Goal: Task Accomplishment & Management: Manage account settings

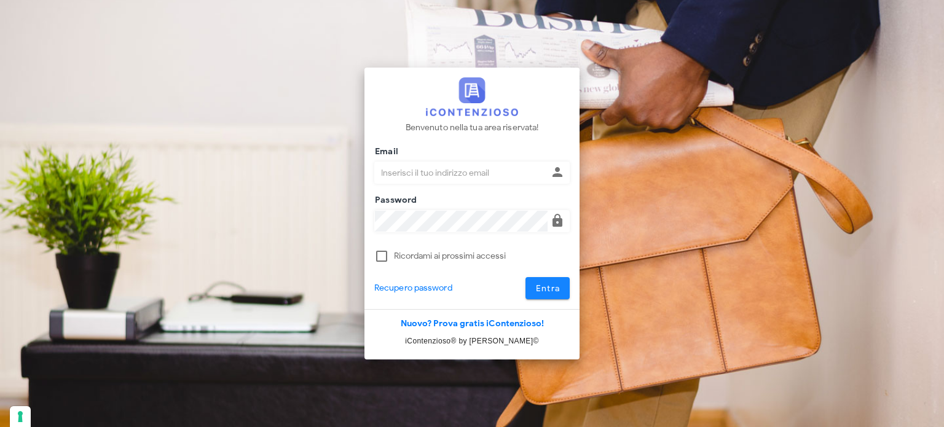
type input "[EMAIL_ADDRESS][DOMAIN_NAME]"
click at [546, 294] on button "Entra" at bounding box center [547, 288] width 45 height 22
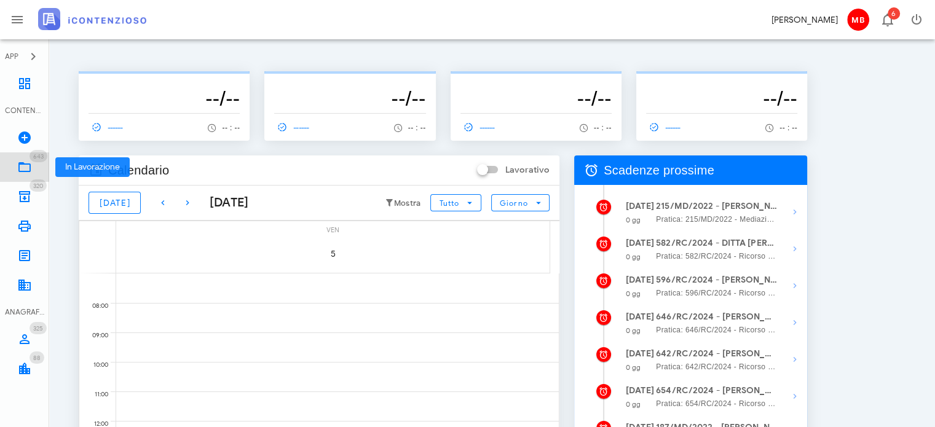
click at [17, 160] on icon at bounding box center [24, 167] width 15 height 15
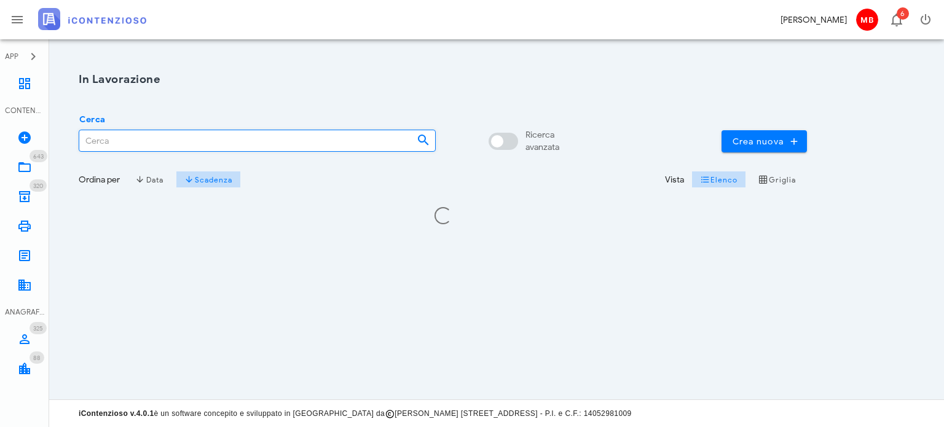
click at [169, 142] on input "Cerca" at bounding box center [243, 140] width 328 height 21
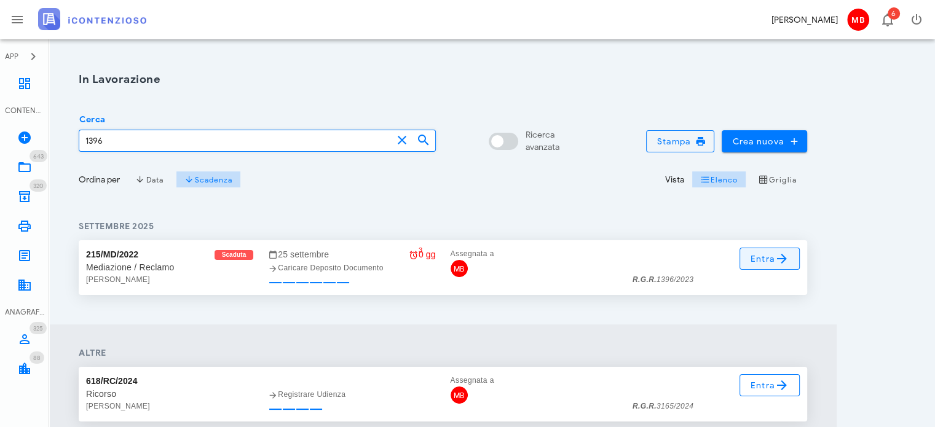
type input "1396"
click at [777, 255] on icon at bounding box center [781, 258] width 15 height 15
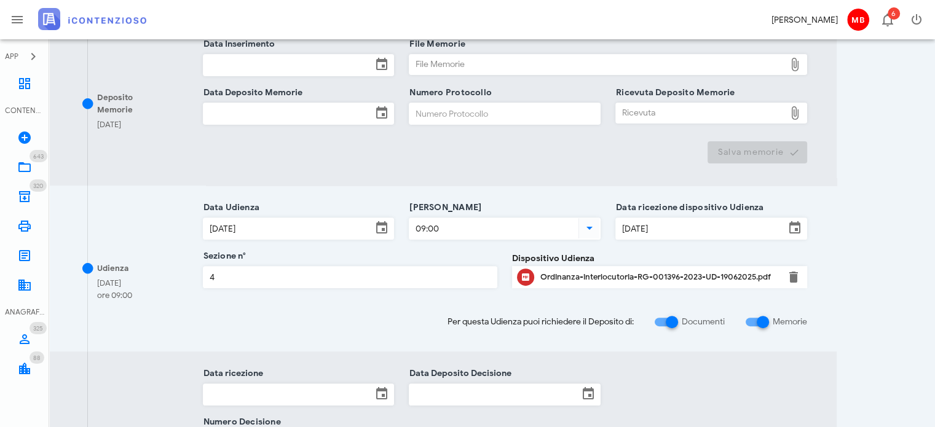
scroll to position [430, 0]
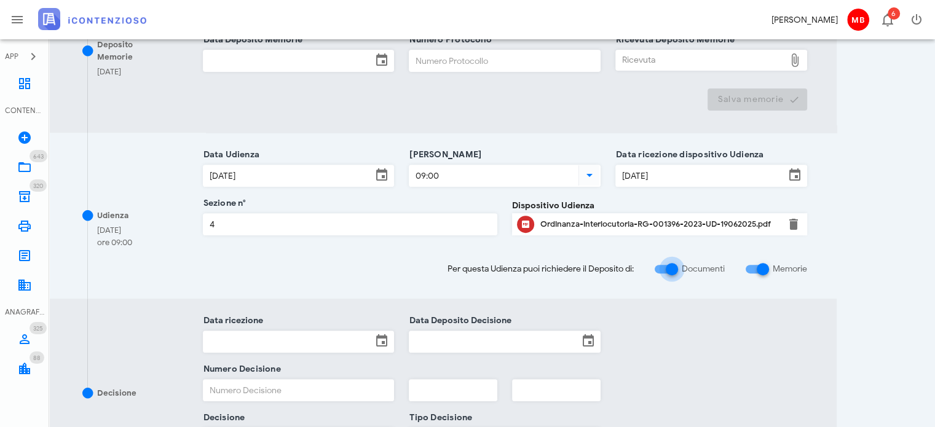
click at [674, 265] on div at bounding box center [671, 269] width 21 height 21
checkbox input "false"
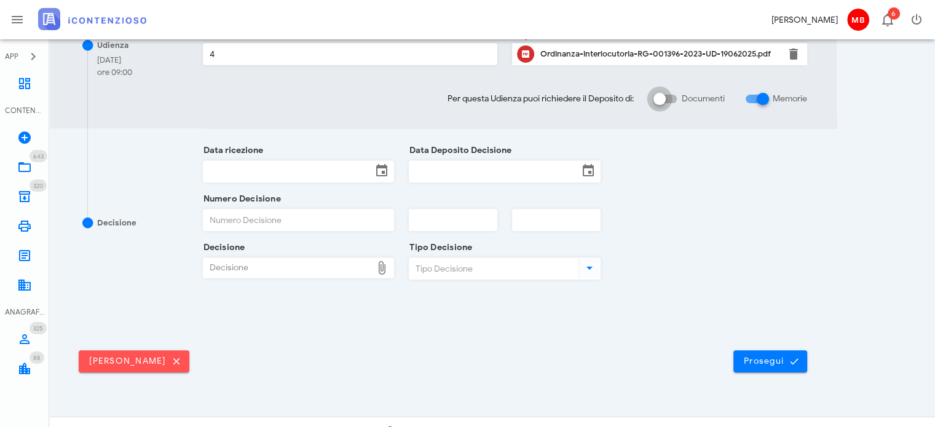
scroll to position [391, 0]
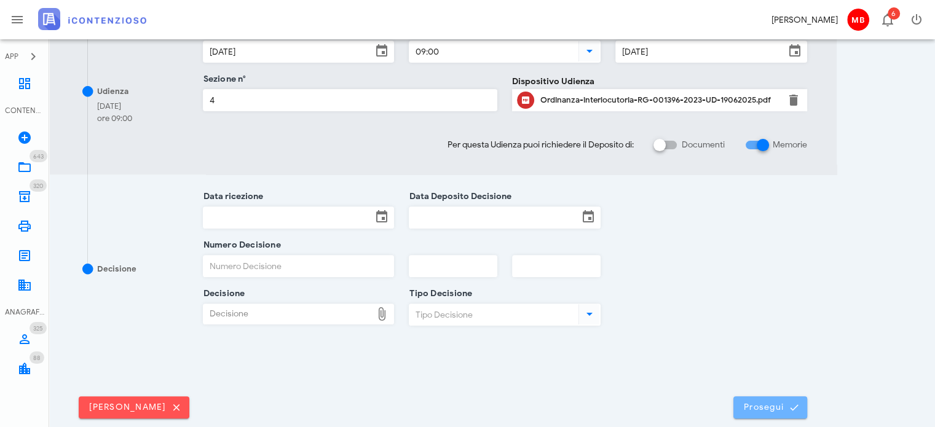
click at [775, 412] on button "Prosegui" at bounding box center [770, 407] width 74 height 22
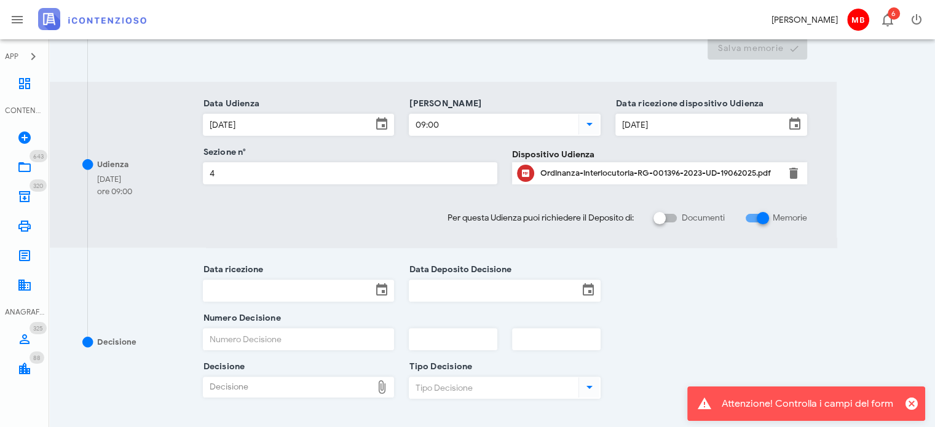
scroll to position [452, 0]
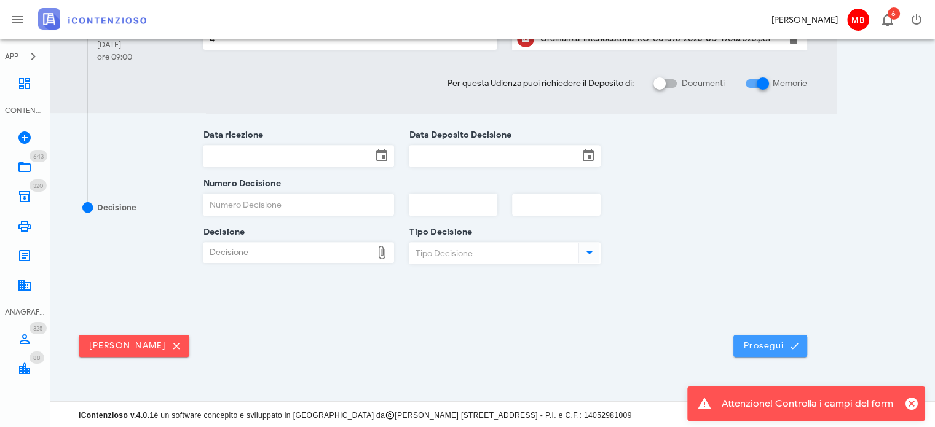
click at [756, 346] on span "Prosegui" at bounding box center [770, 345] width 54 height 11
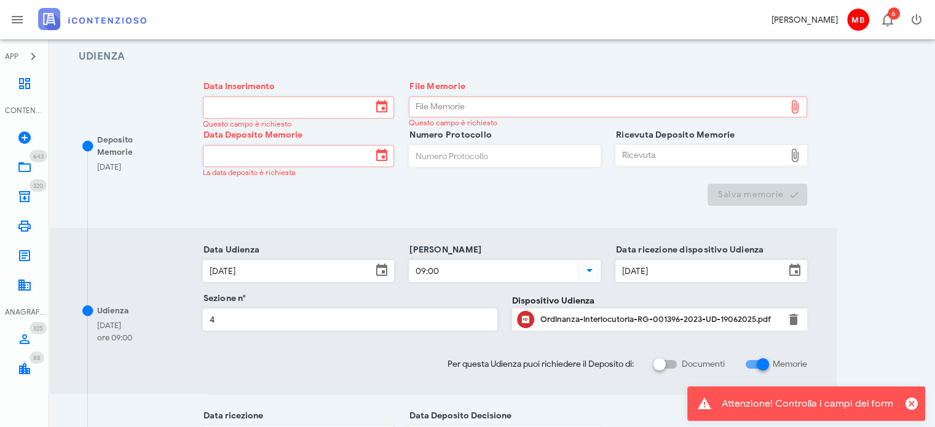
scroll to position [246, 0]
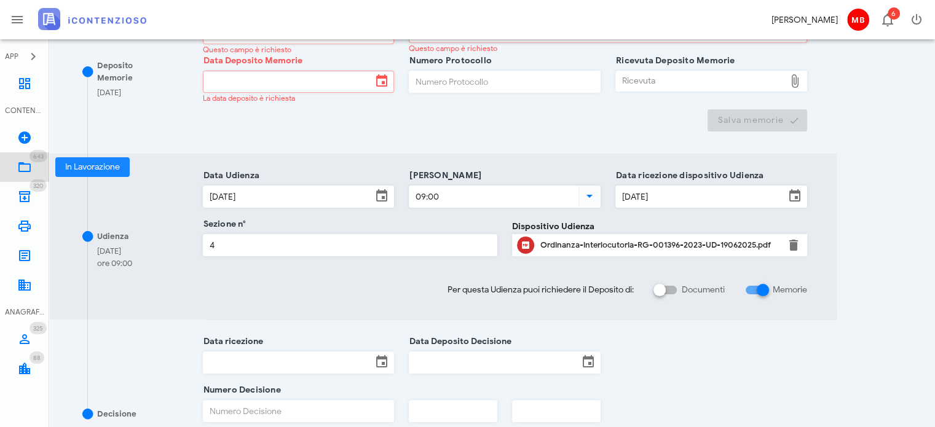
click at [37, 162] on span "643" at bounding box center [38, 156] width 18 height 12
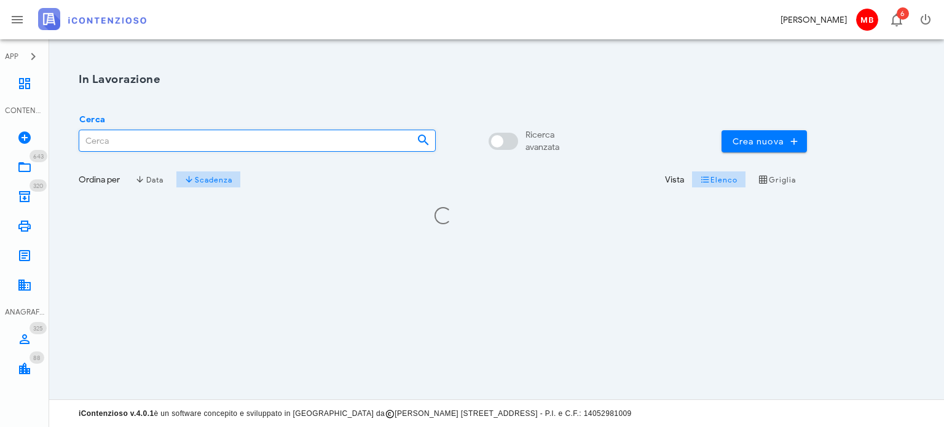
click at [197, 146] on input "Cerca" at bounding box center [243, 140] width 328 height 21
type input "3"
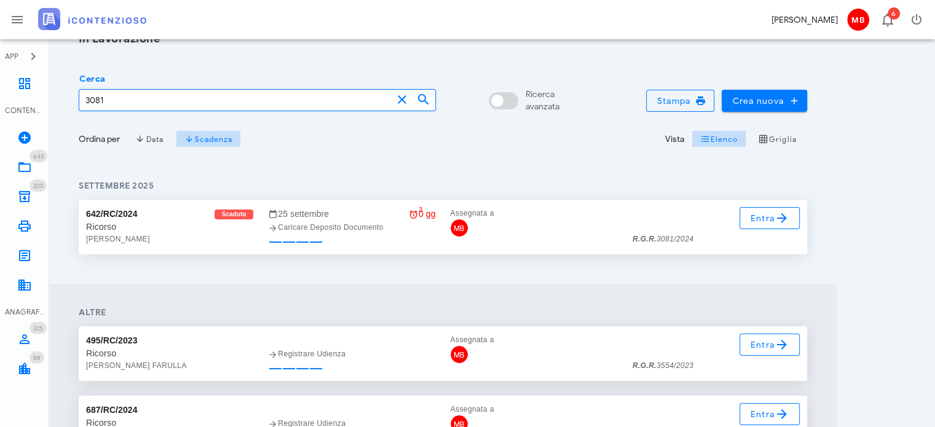
scroll to position [61, 0]
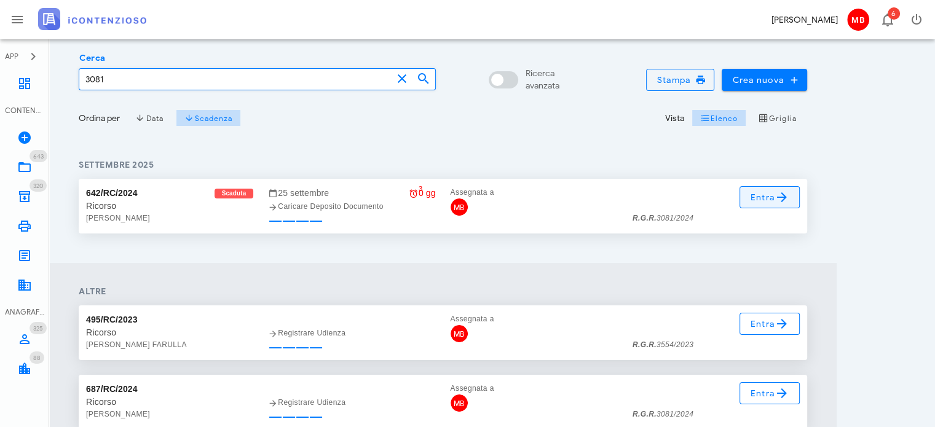
type input "3081"
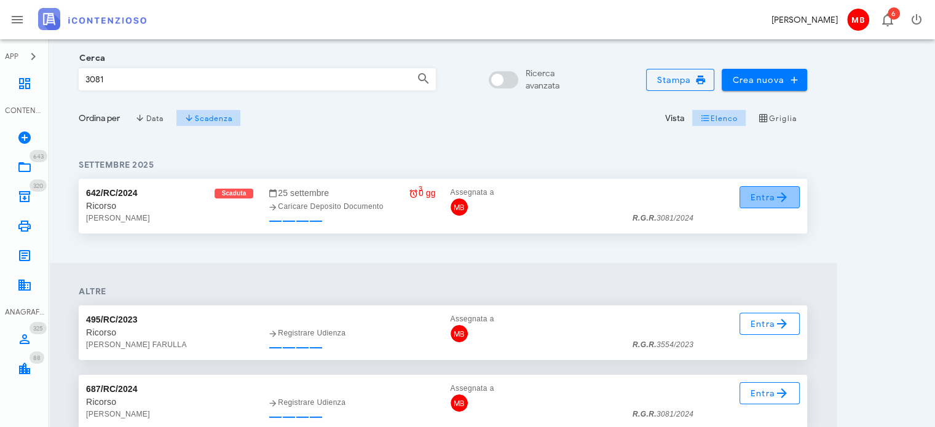
click at [758, 192] on span "Entra" at bounding box center [770, 197] width 40 height 15
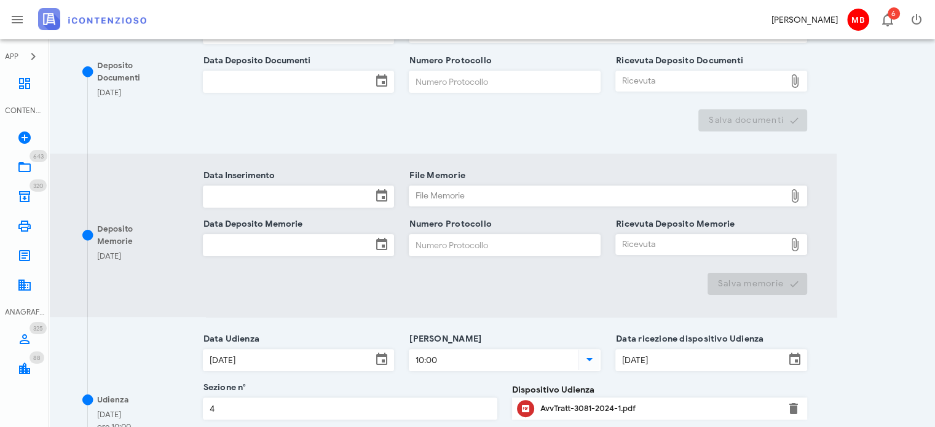
scroll to position [492, 0]
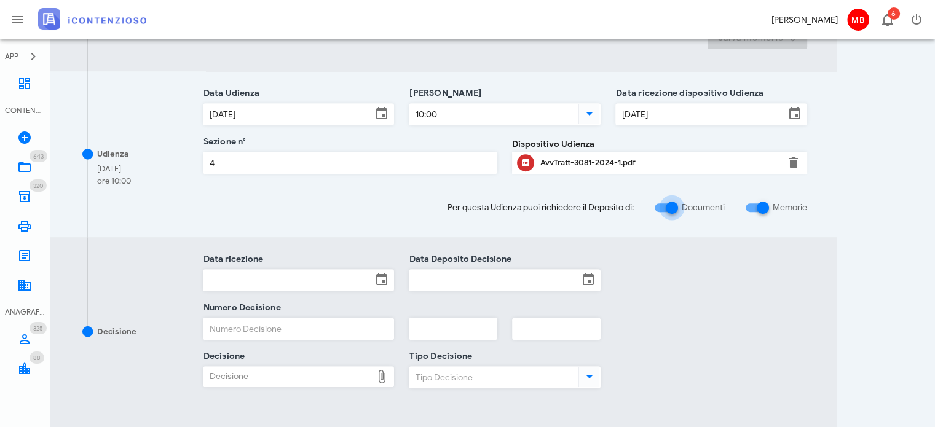
click at [673, 202] on div at bounding box center [671, 207] width 21 height 21
checkbox input "false"
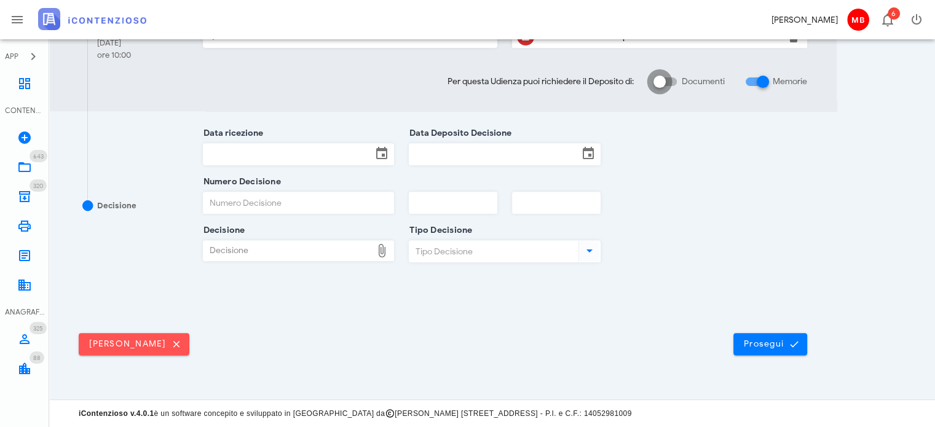
scroll to position [452, 0]
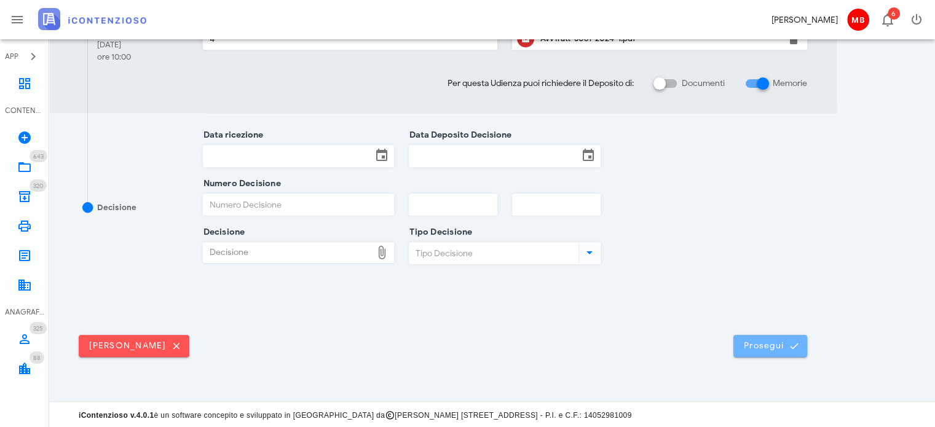
click at [775, 343] on span "Prosegui" at bounding box center [770, 345] width 54 height 11
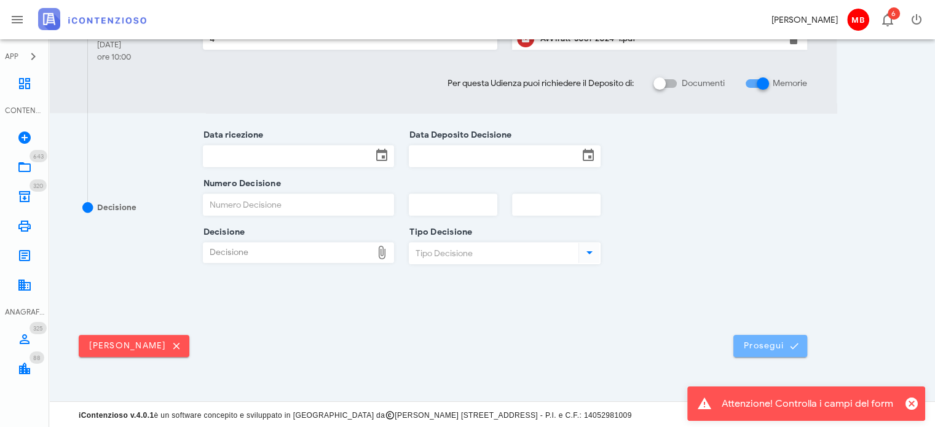
click at [763, 344] on span "Prosegui" at bounding box center [770, 345] width 54 height 11
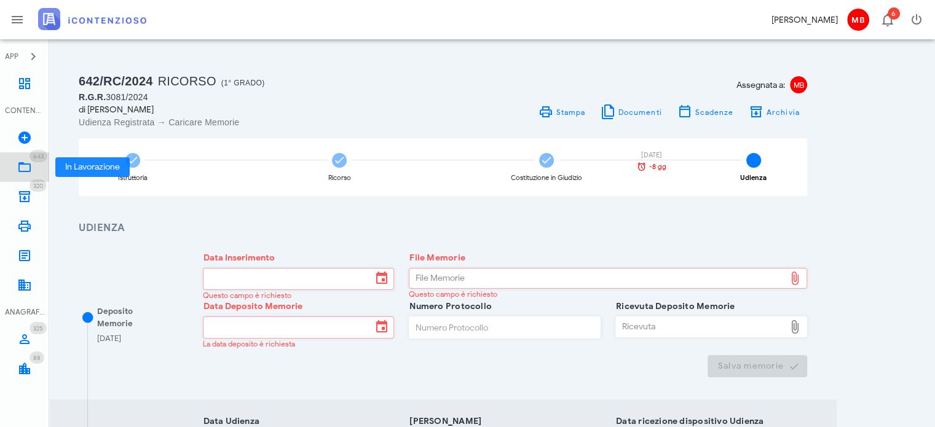
click at [25, 170] on icon at bounding box center [24, 167] width 15 height 15
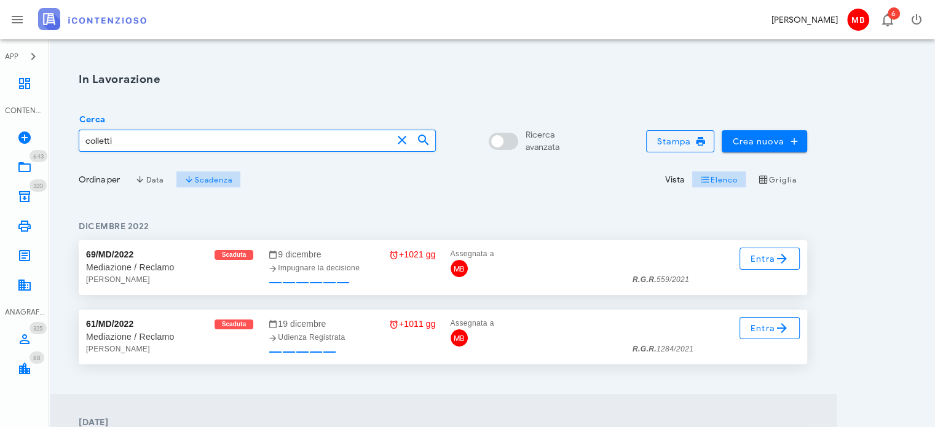
type input "colletti"
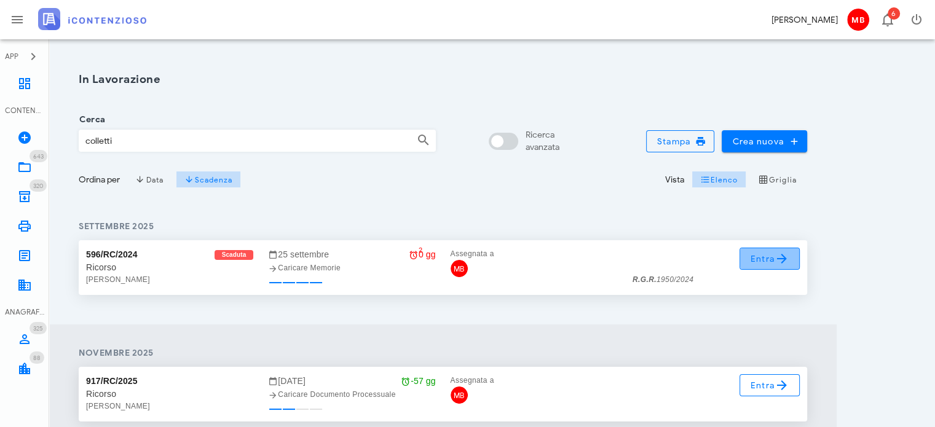
click at [772, 263] on span "Entra" at bounding box center [770, 258] width 40 height 15
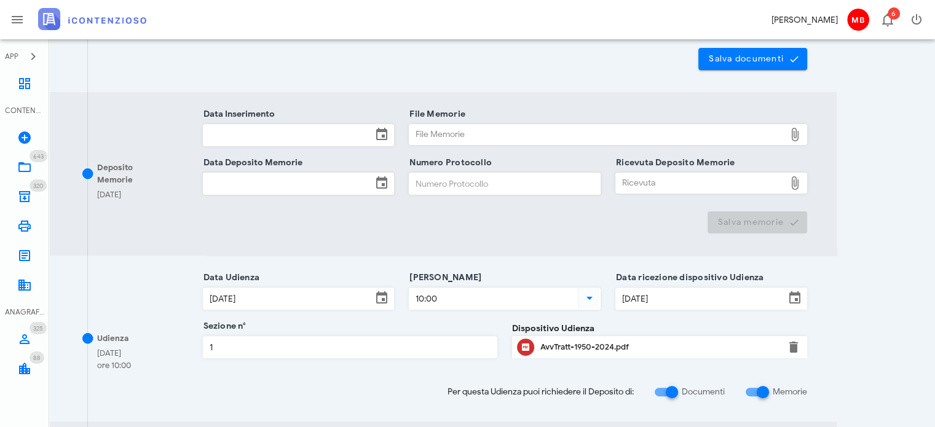
scroll to position [553, 0]
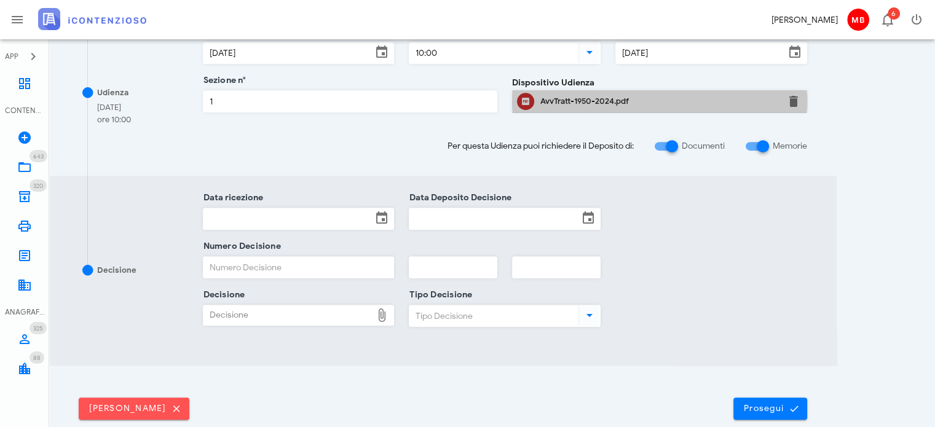
click at [586, 102] on div "AvvTratt-1950-2024.pdf" at bounding box center [659, 101] width 238 height 10
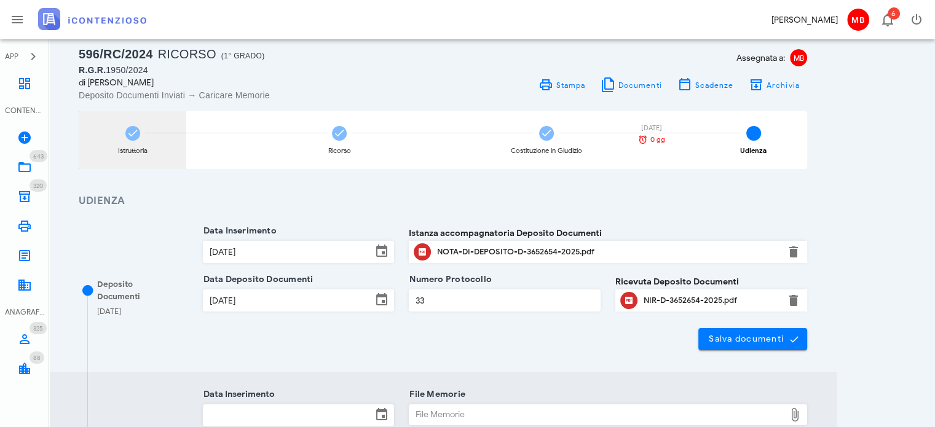
scroll to position [0, 0]
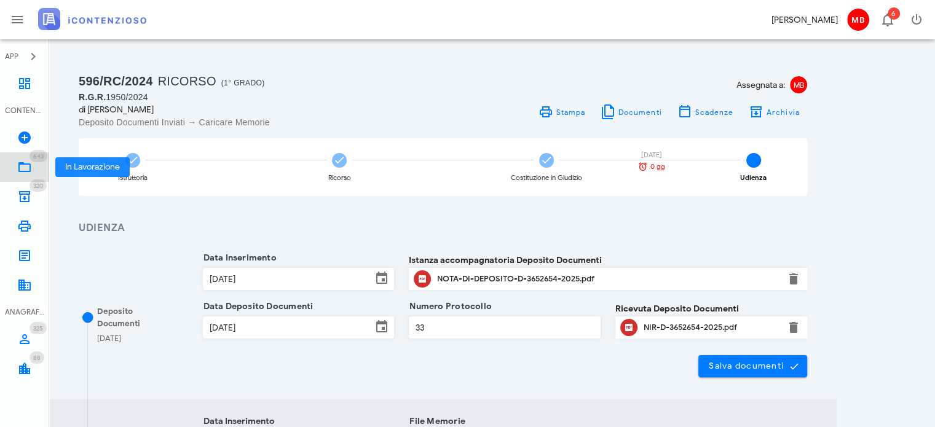
click at [33, 159] on span "643" at bounding box center [38, 156] width 10 height 8
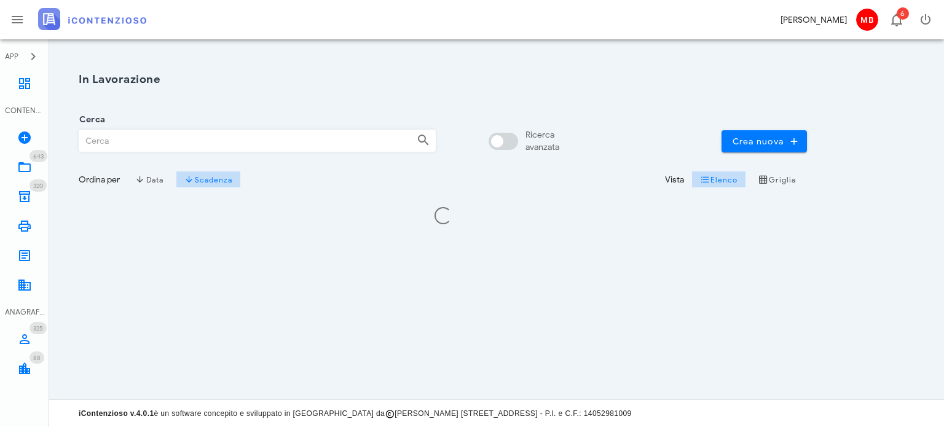
click at [121, 136] on input "Cerca" at bounding box center [243, 140] width 328 height 21
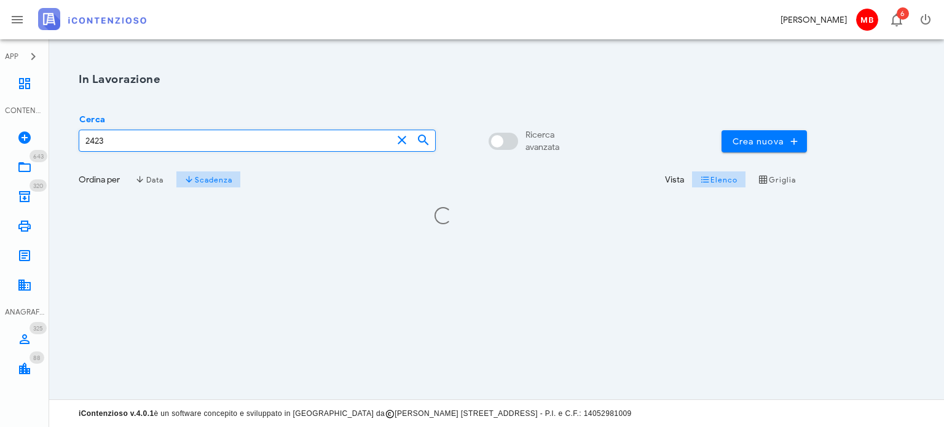
type input "2423"
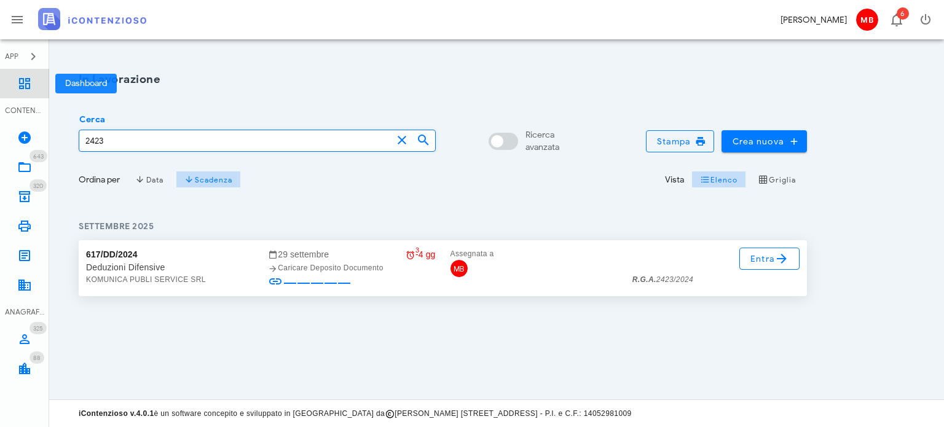
click at [23, 73] on link "Dashboard" at bounding box center [24, 83] width 49 height 29
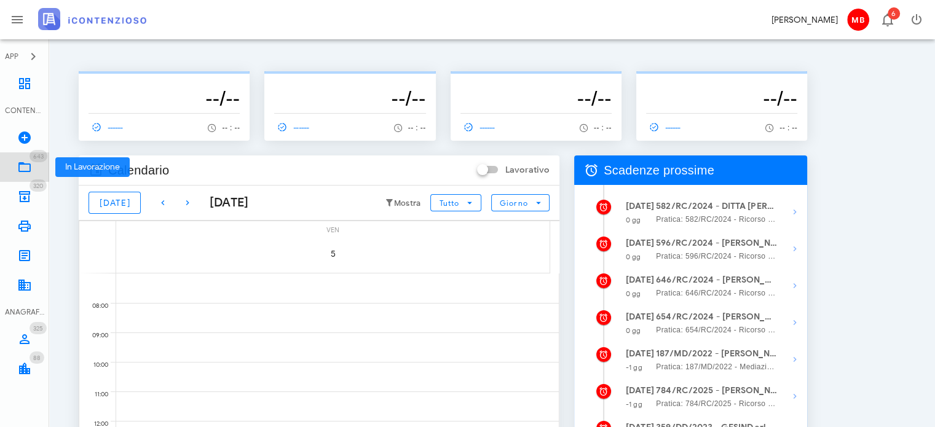
click at [25, 168] on icon at bounding box center [24, 167] width 15 height 15
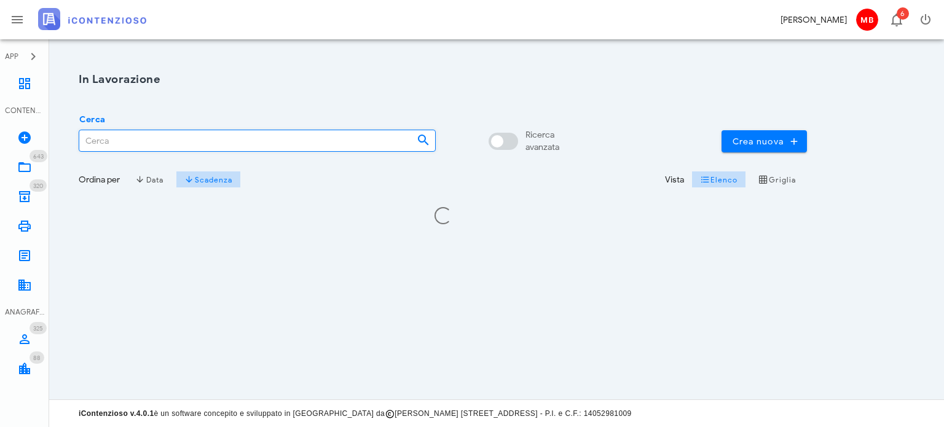
click at [138, 144] on input "Cerca" at bounding box center [243, 140] width 328 height 21
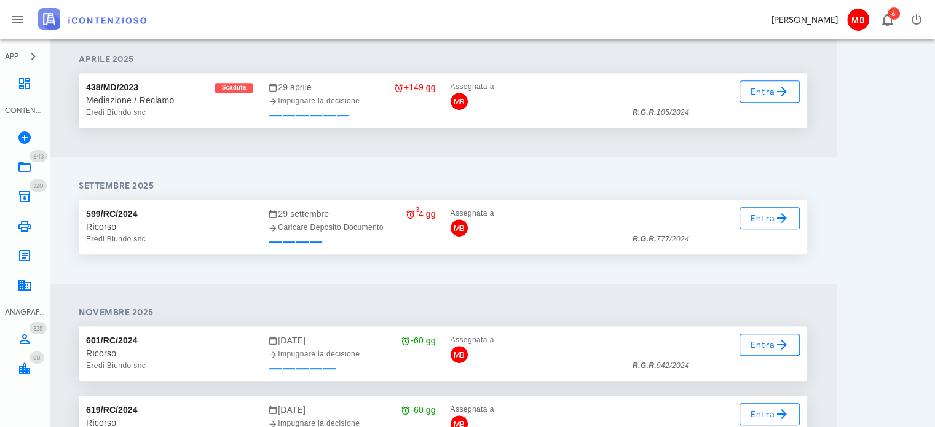
scroll to position [553, 0]
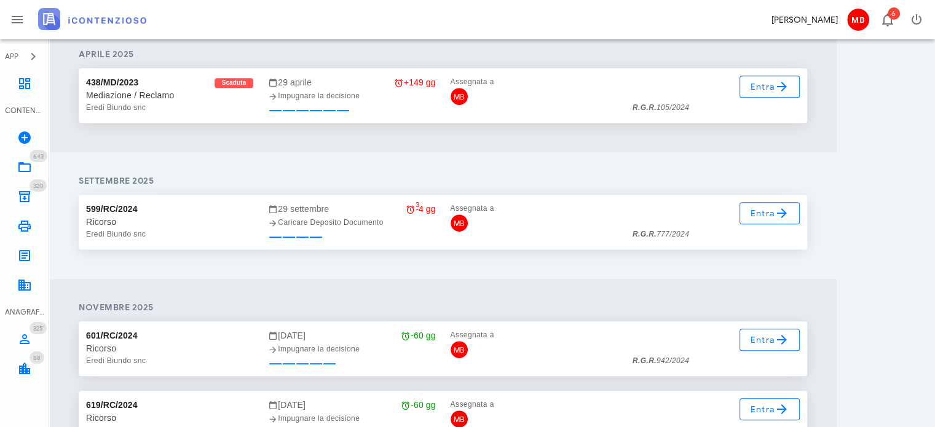
type input "eredi biundo"
click at [28, 160] on icon at bounding box center [24, 167] width 15 height 15
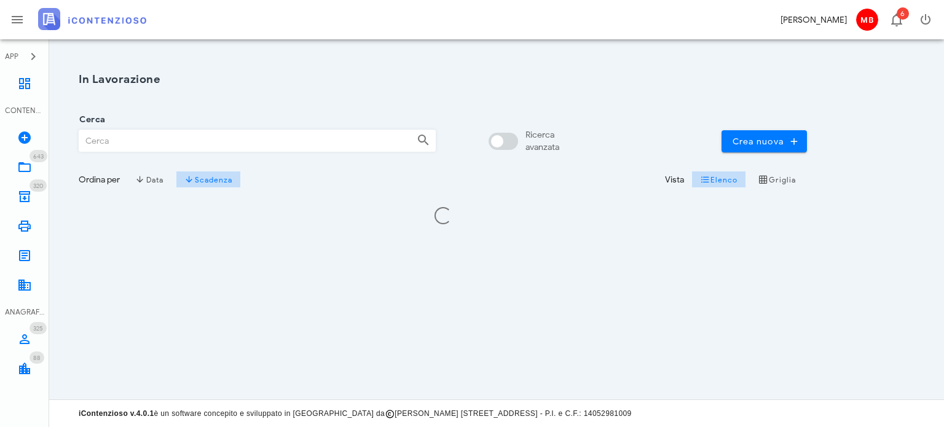
click at [129, 138] on input "Cerca" at bounding box center [243, 140] width 328 height 21
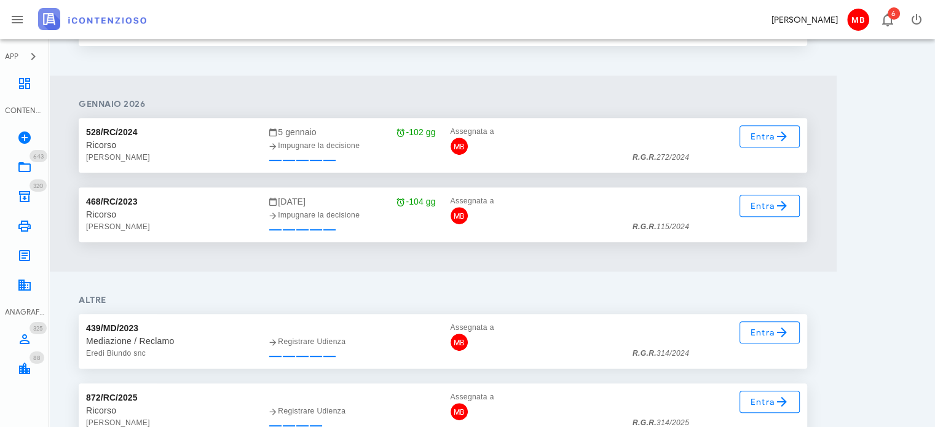
scroll to position [553, 0]
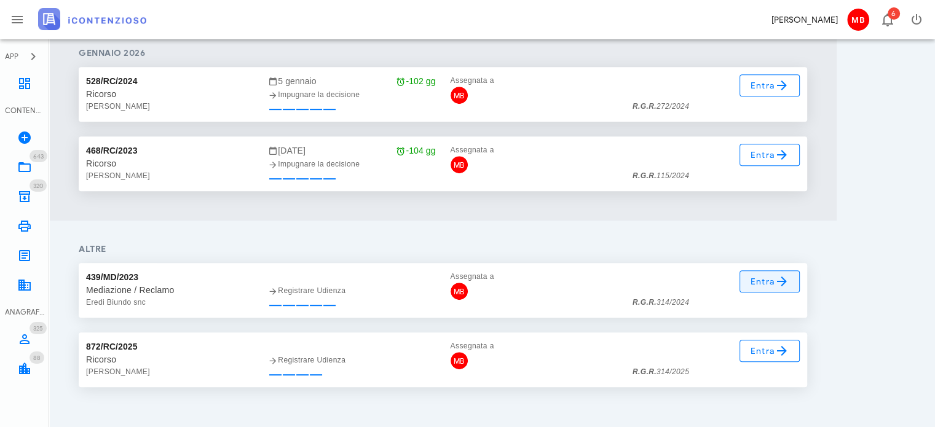
type input "314"
click at [764, 284] on span "Entra" at bounding box center [770, 281] width 40 height 15
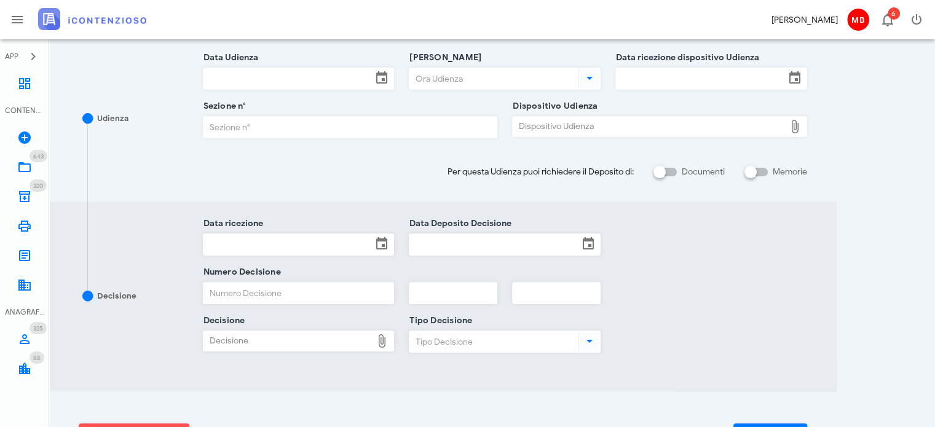
scroll to position [123, 0]
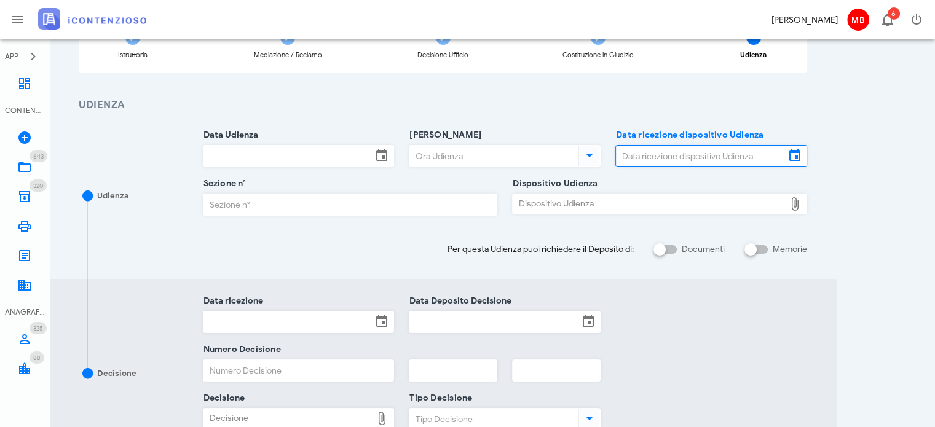
click at [639, 155] on input "Data ricezione dispositivo Udienza" at bounding box center [700, 156] width 169 height 21
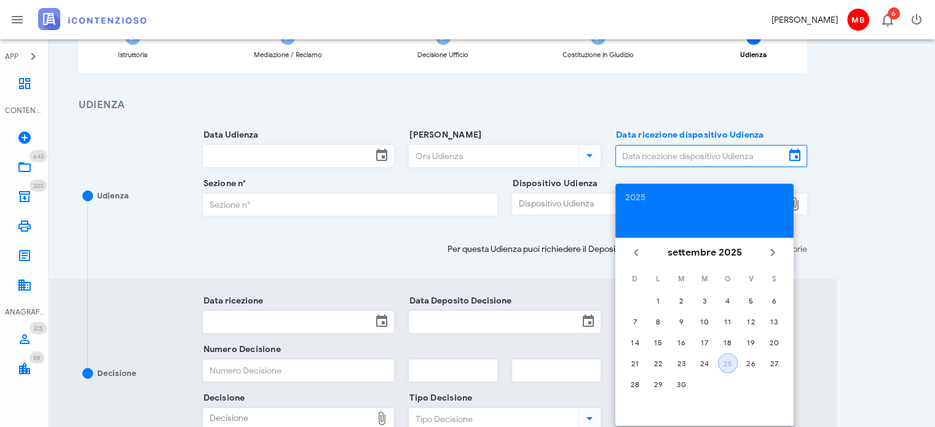
click at [728, 356] on button "25" at bounding box center [728, 363] width 20 height 20
type input "[DATE]"
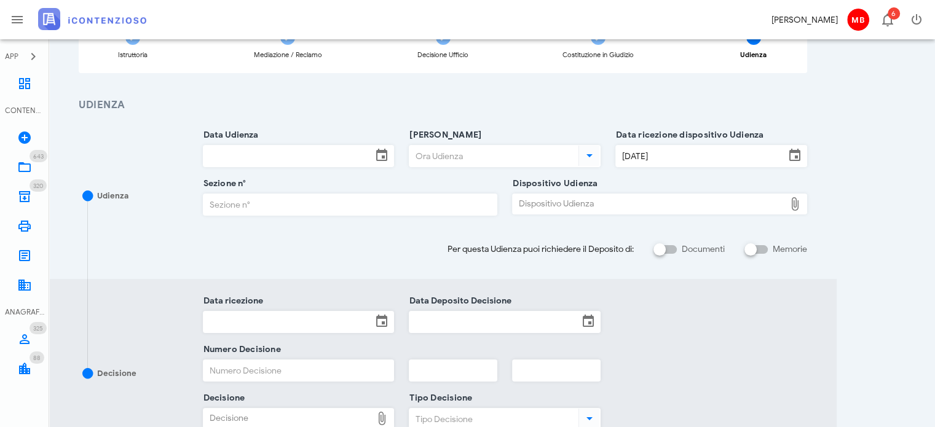
click at [594, 201] on div "Dispositivo Udienza" at bounding box center [649, 204] width 272 height 20
type input "C:\fakepath\AvvTratt___314_2024.pdf"
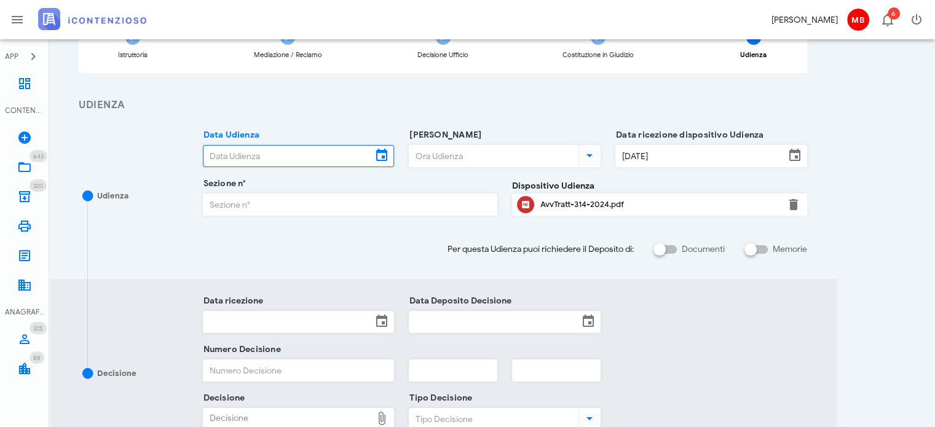
click at [255, 156] on input "Data Udienza" at bounding box center [287, 156] width 169 height 21
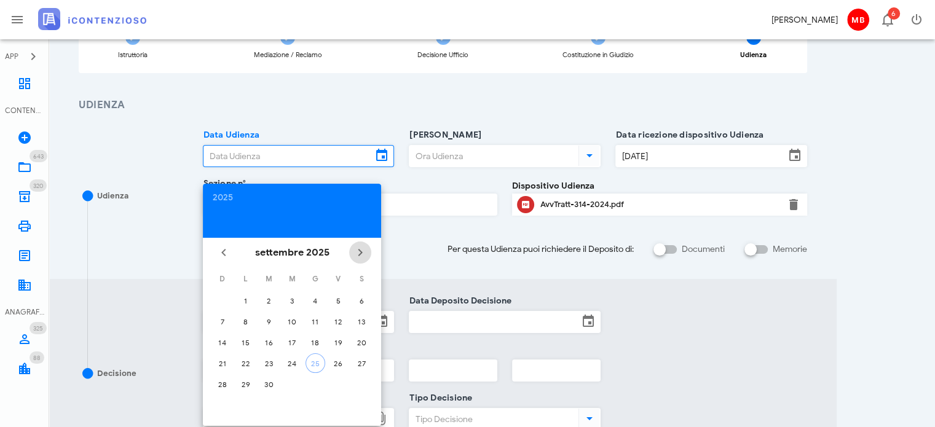
click at [359, 255] on icon "Il prossimo mese" at bounding box center [360, 252] width 15 height 15
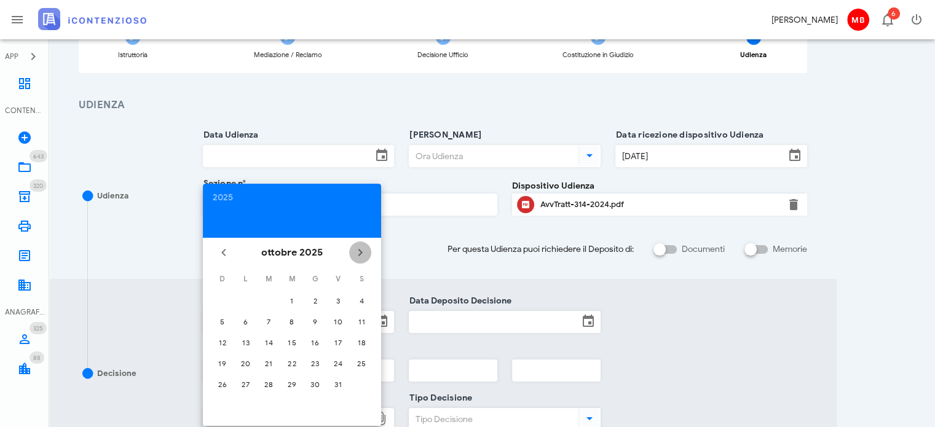
click at [359, 255] on icon "Il prossimo mese" at bounding box center [360, 252] width 15 height 15
click at [246, 307] on button "1" at bounding box center [246, 301] width 20 height 20
type input "01/12/2025"
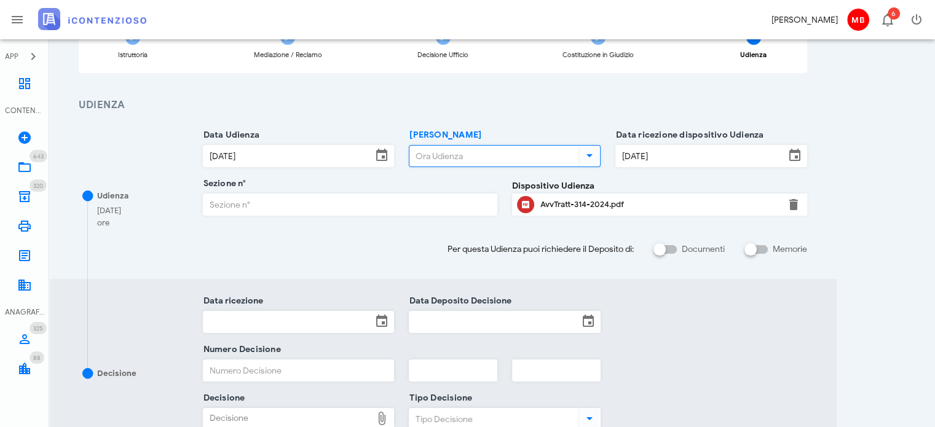
click at [436, 154] on input "Ora Udienza" at bounding box center [492, 156] width 167 height 21
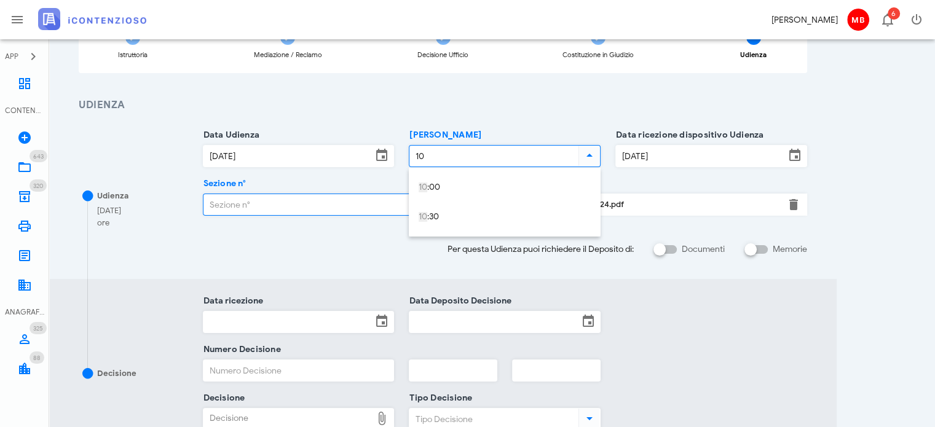
click at [326, 200] on input "Sezione n°" at bounding box center [350, 204] width 294 height 21
type input "10:00"
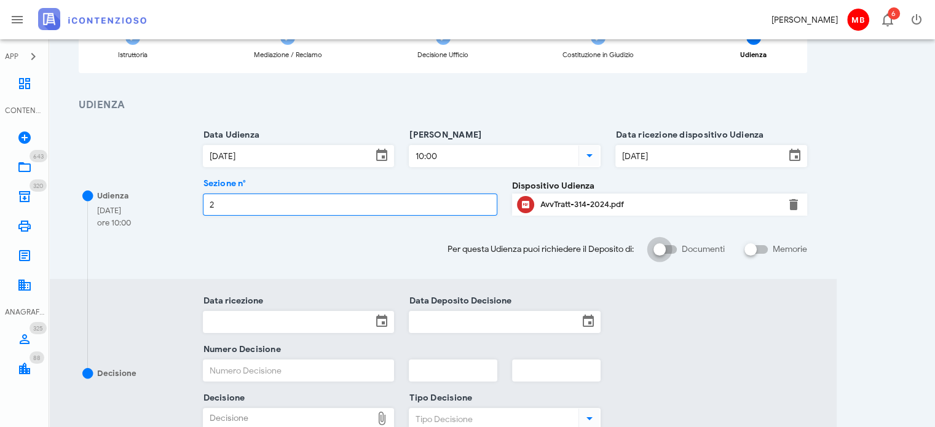
type input "2"
click at [657, 250] on div at bounding box center [659, 249] width 21 height 21
checkbox input "true"
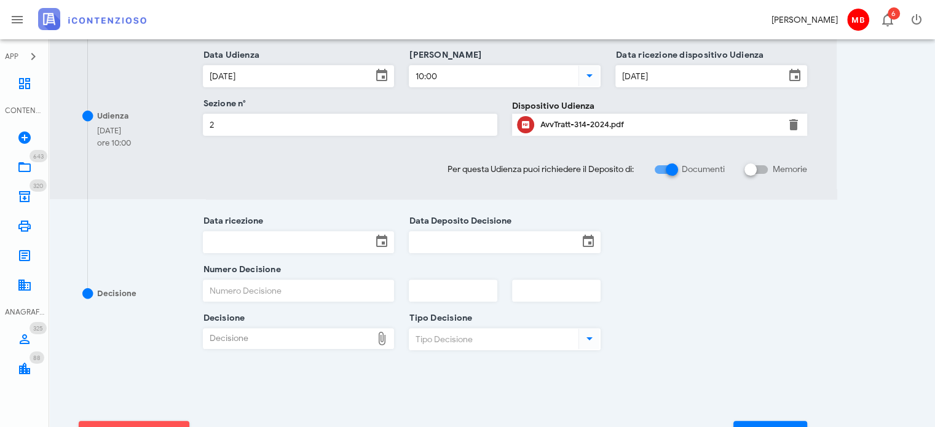
scroll to position [369, 0]
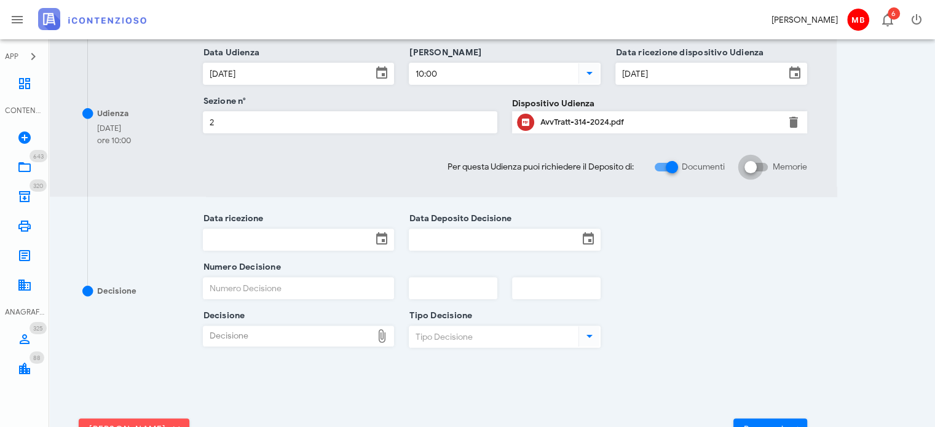
click at [745, 164] on div at bounding box center [750, 167] width 21 height 21
checkbox input "true"
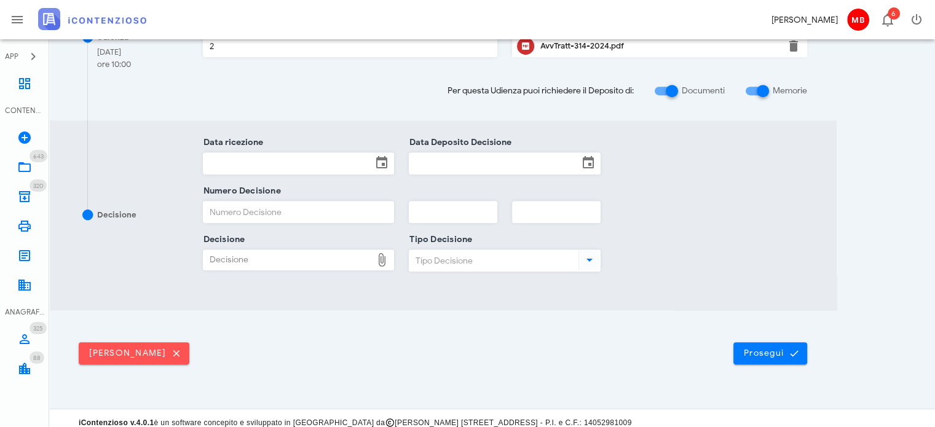
scroll to position [615, 0]
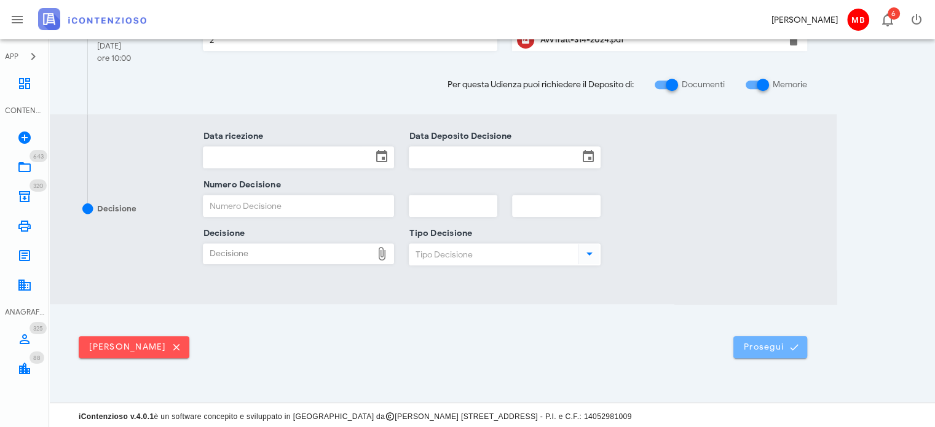
click at [773, 353] on button "Prosegui" at bounding box center [770, 347] width 74 height 22
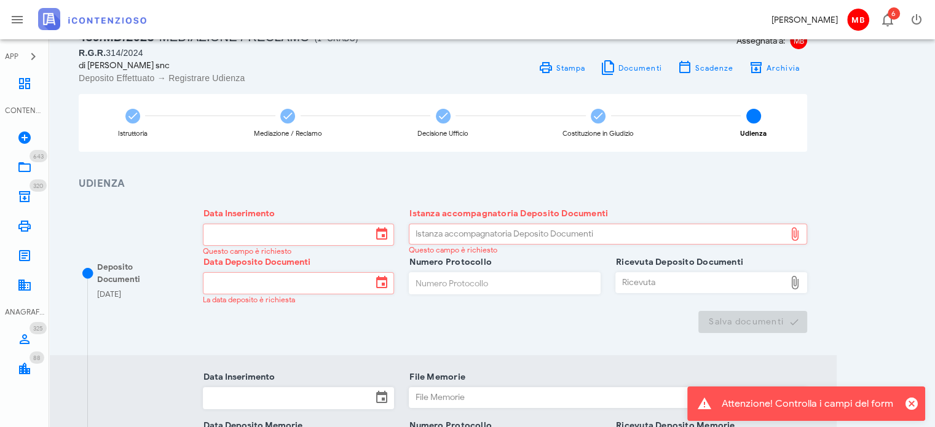
scroll to position [123, 0]
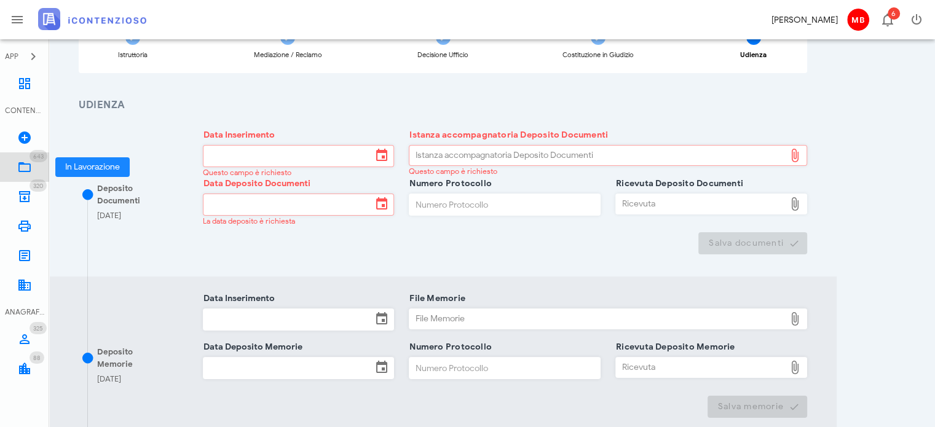
click at [31, 165] on icon at bounding box center [24, 167] width 15 height 15
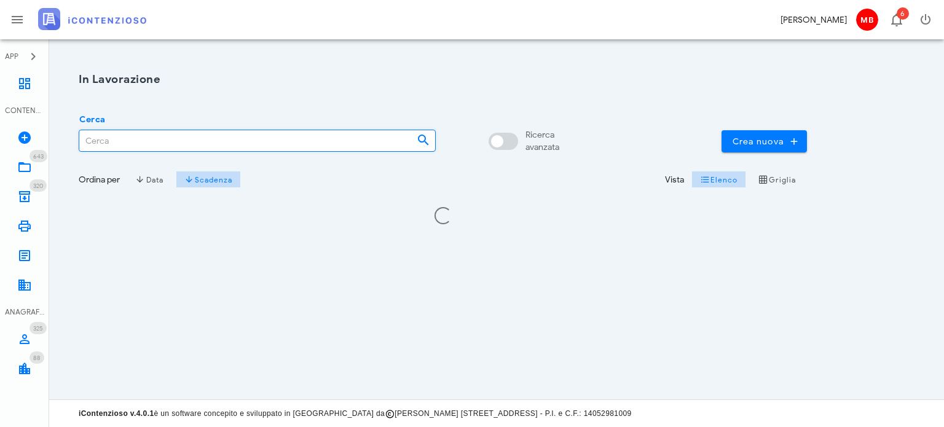
click at [157, 142] on input "Cerca" at bounding box center [243, 140] width 328 height 21
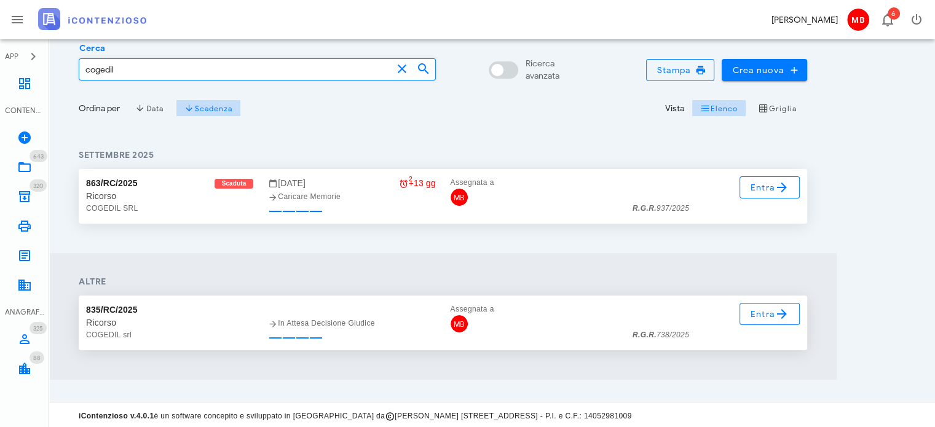
scroll to position [73, 0]
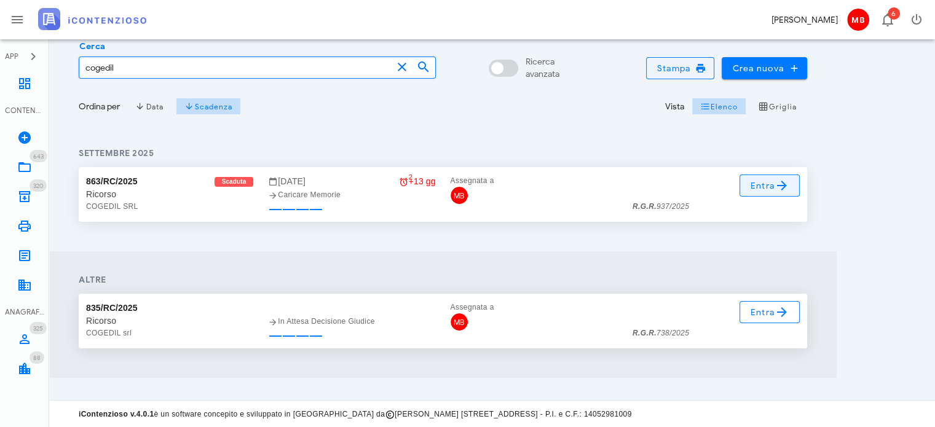
type input "cogedil"
click at [747, 186] on link "Entra" at bounding box center [769, 186] width 61 height 22
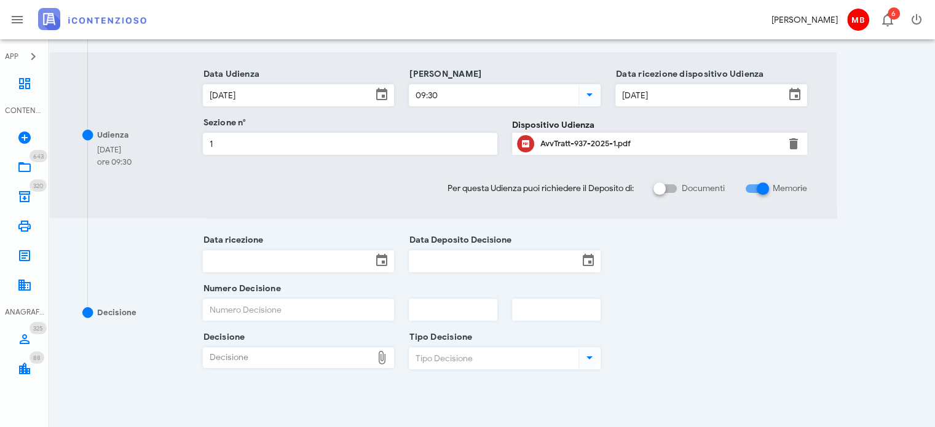
scroll to position [369, 0]
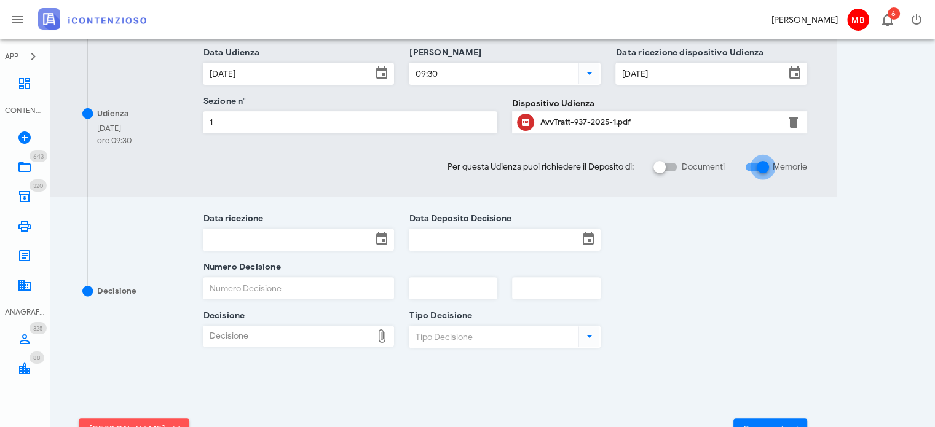
click at [764, 167] on div at bounding box center [762, 167] width 21 height 21
checkbox input "false"
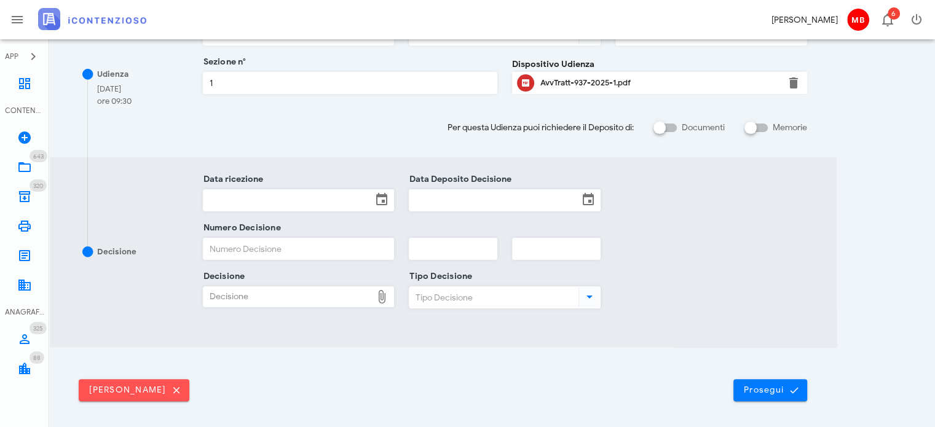
scroll to position [104, 0]
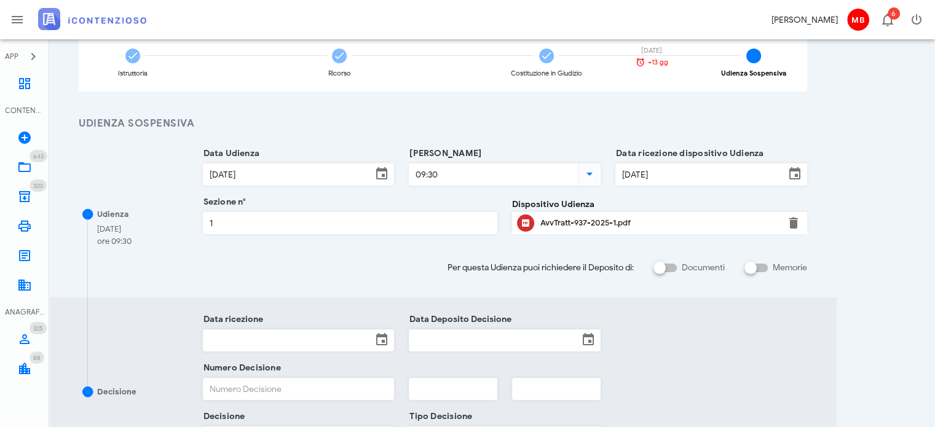
click at [377, 174] on icon at bounding box center [381, 174] width 15 height 15
click at [371, 175] on input "24/09/2025" at bounding box center [287, 174] width 169 height 21
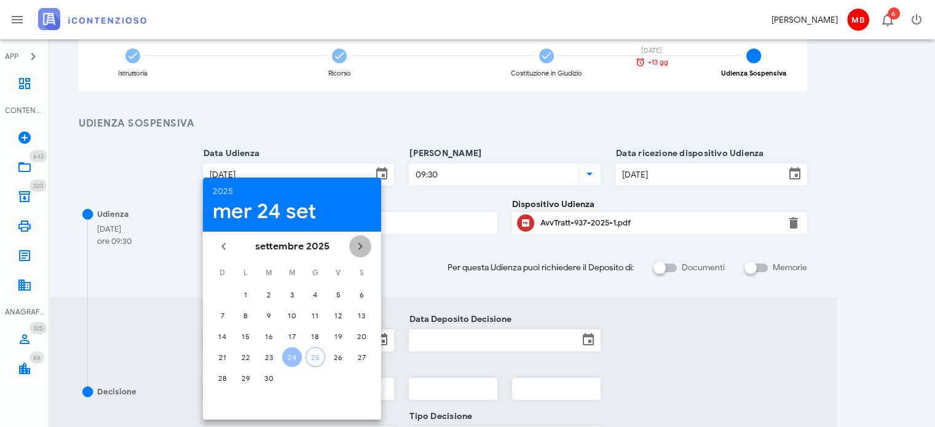
click at [357, 243] on icon "Il prossimo mese" at bounding box center [360, 246] width 15 height 15
click at [357, 245] on icon "Il prossimo mese" at bounding box center [360, 246] width 15 height 15
click at [287, 296] on div "3" at bounding box center [292, 294] width 20 height 9
type input "03/12/2025"
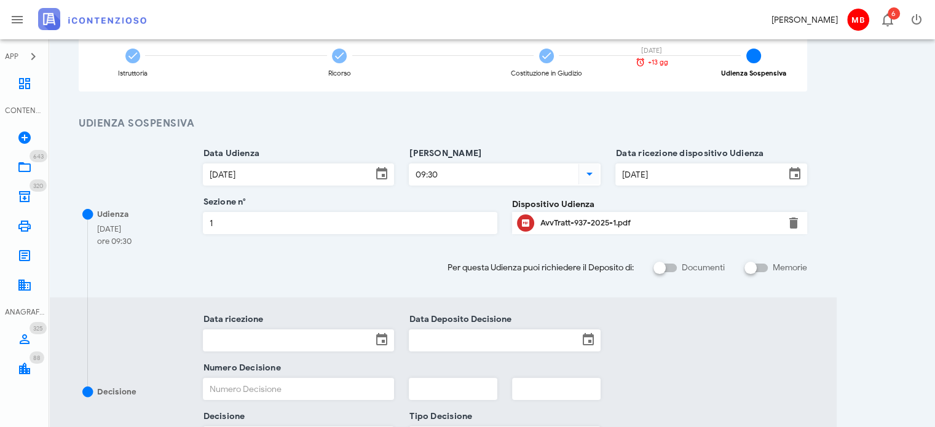
click at [682, 176] on input "17/07/2025" at bounding box center [700, 174] width 169 height 21
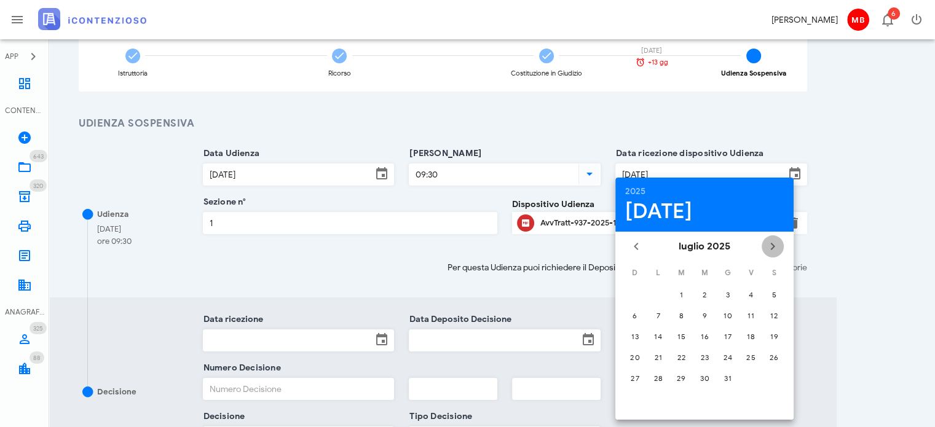
click at [769, 248] on icon "Il prossimo mese" at bounding box center [772, 246] width 15 height 15
click at [725, 353] on div "25" at bounding box center [727, 357] width 18 height 9
type input "25/09/2025"
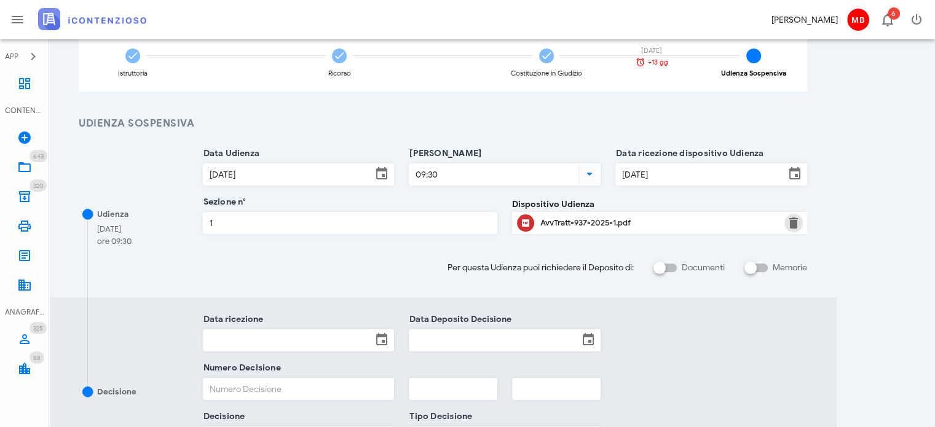
click at [795, 227] on button "button" at bounding box center [793, 223] width 15 height 15
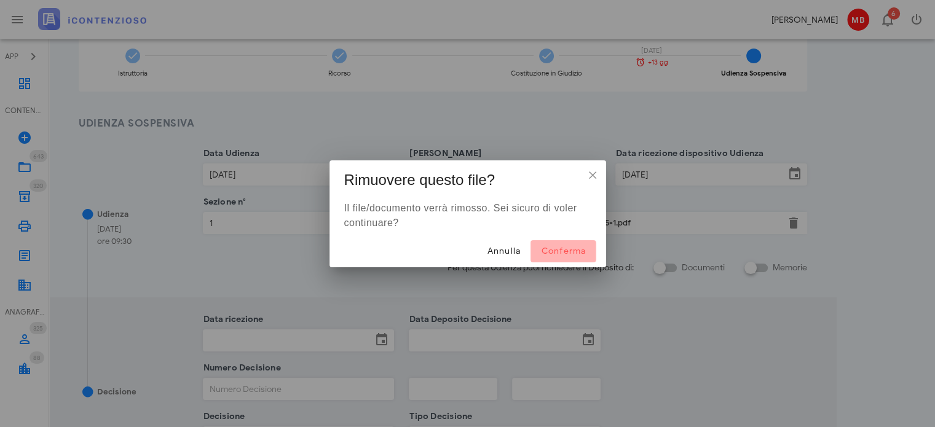
click at [576, 246] on span "Conferma" at bounding box center [562, 251] width 45 height 10
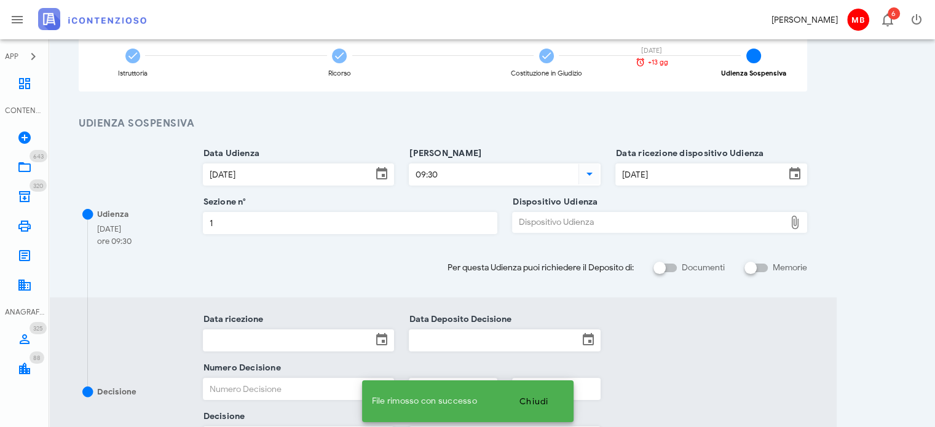
click at [575, 223] on div "Dispositivo Udienza" at bounding box center [649, 223] width 272 height 20
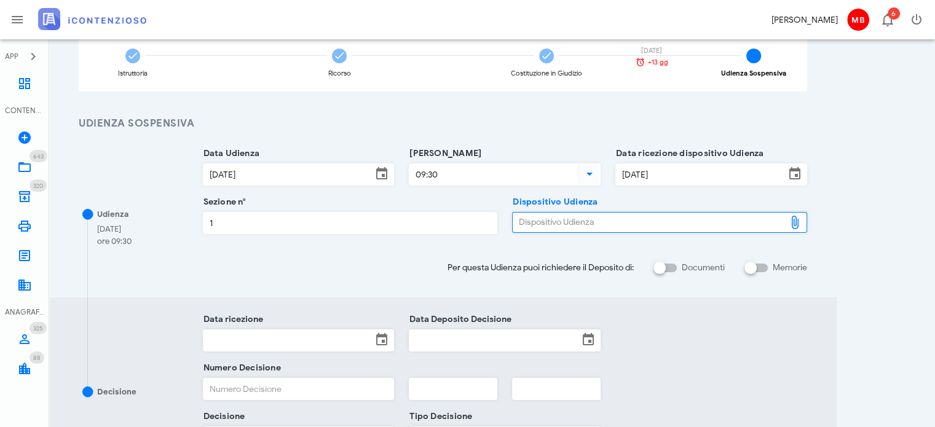
type input "C:\fakepath\Ordinanza_interlocutoria_RG_000937_2025_UD_24092025.pdf"
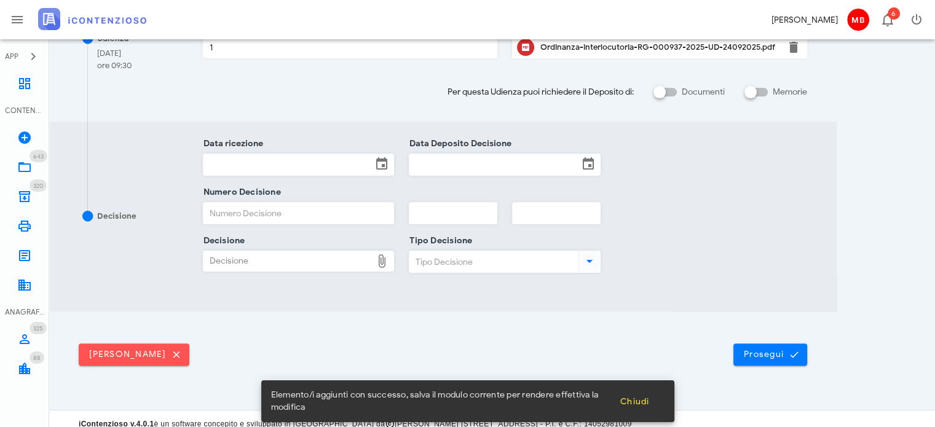
scroll to position [289, 0]
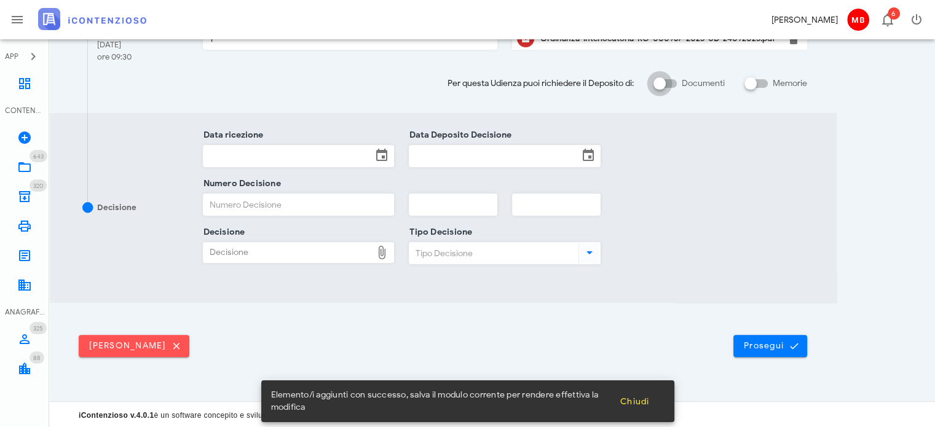
click at [656, 82] on div at bounding box center [659, 83] width 21 height 21
checkbox input "true"
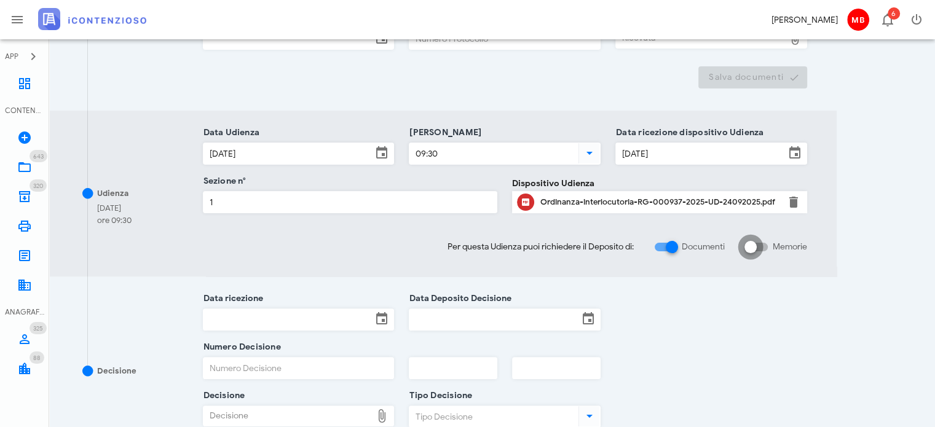
click at [750, 253] on div at bounding box center [750, 247] width 21 height 21
checkbox input "true"
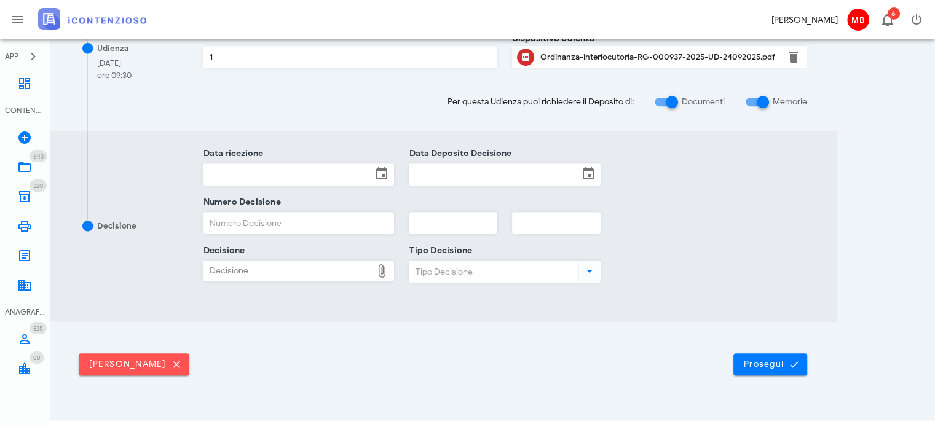
scroll to position [615, 0]
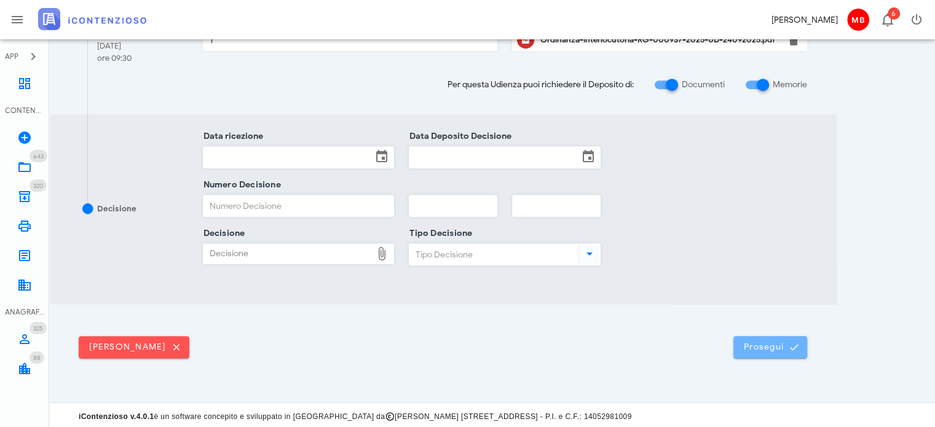
click at [763, 336] on button "Prosegui" at bounding box center [770, 347] width 74 height 22
click at [600, 257] on div at bounding box center [589, 253] width 22 height 15
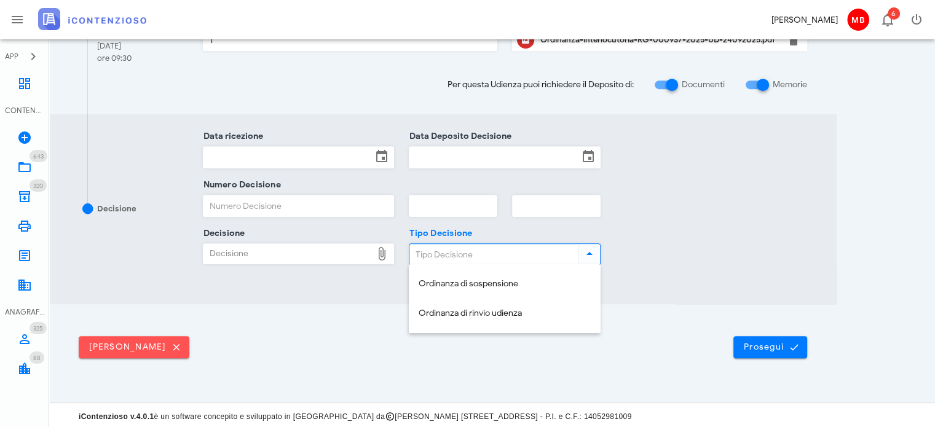
click at [592, 253] on icon at bounding box center [589, 253] width 15 height 15
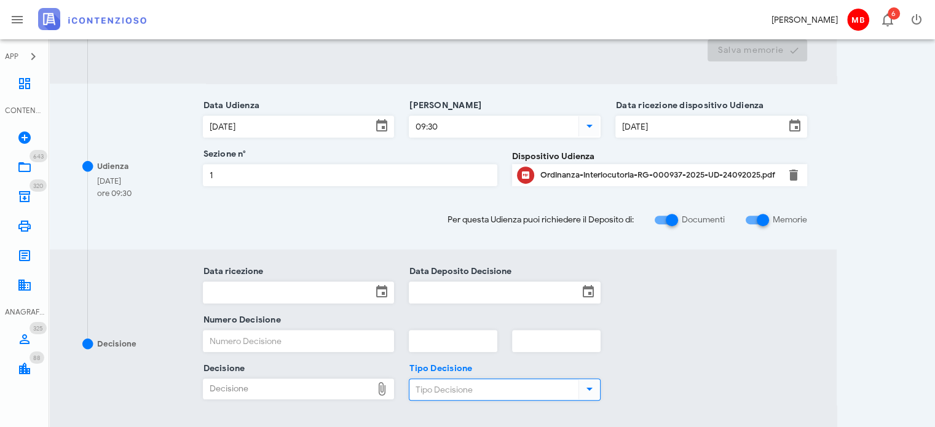
scroll to position [492, 0]
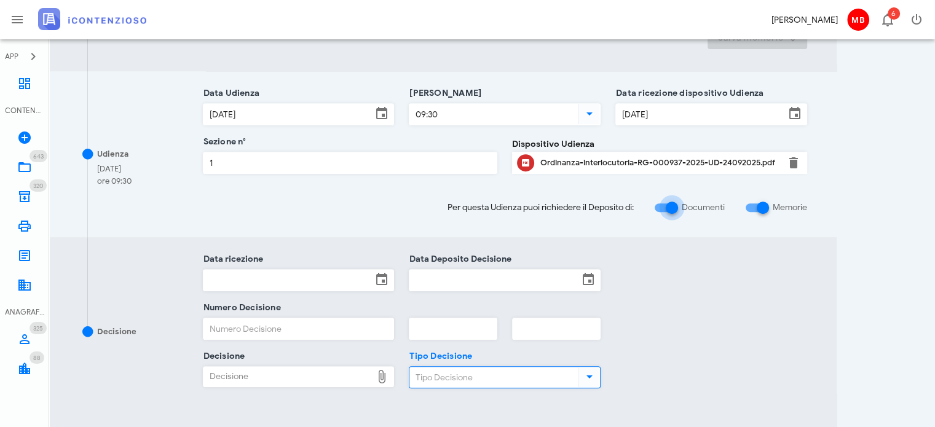
click at [671, 210] on div at bounding box center [671, 207] width 21 height 21
checkbox input "false"
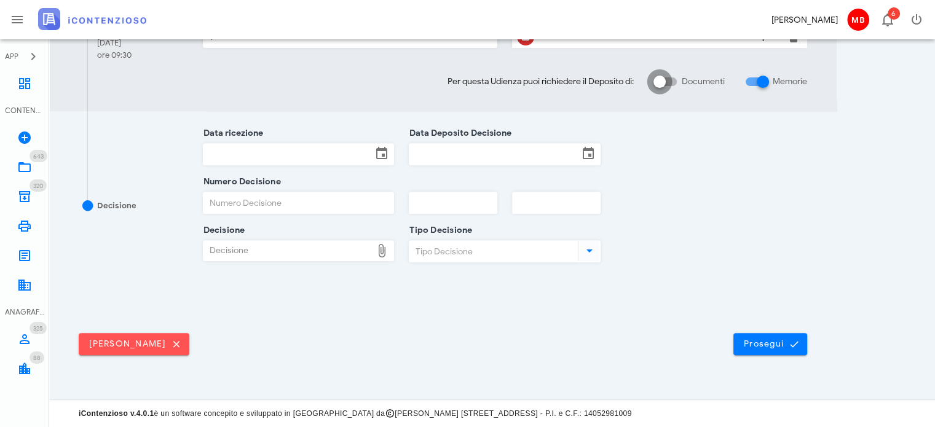
scroll to position [452, 0]
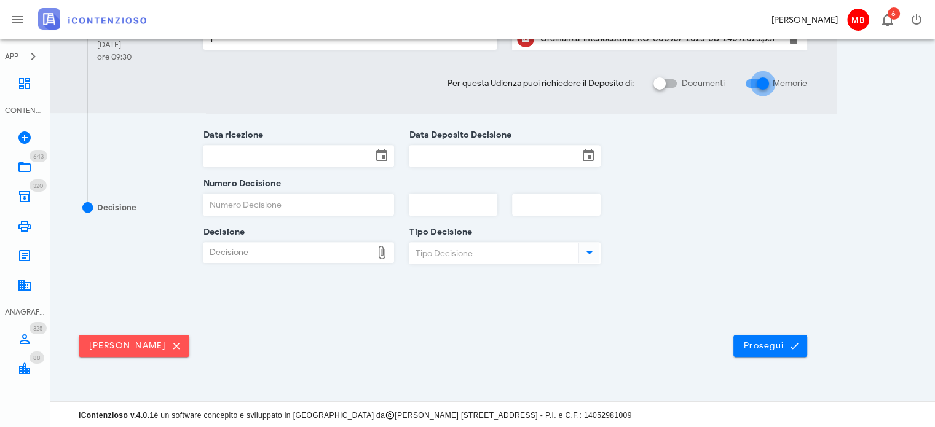
click at [761, 85] on div at bounding box center [762, 83] width 21 height 21
checkbox input "false"
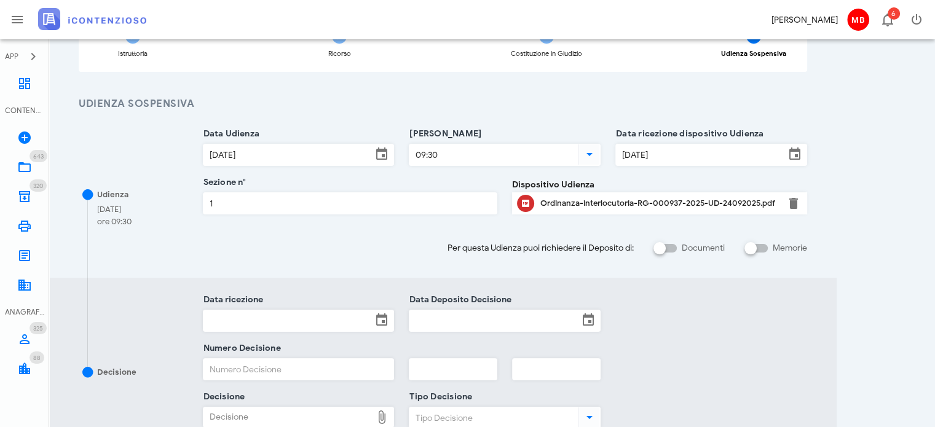
scroll to position [104, 0]
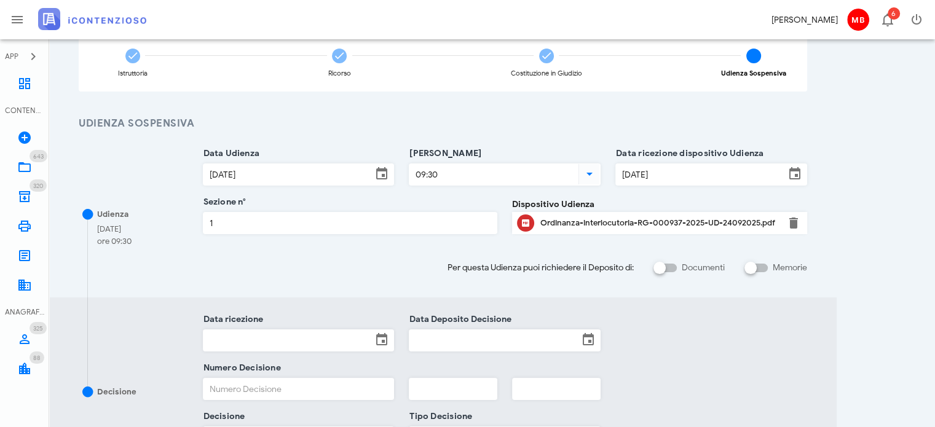
click at [386, 176] on icon at bounding box center [381, 174] width 15 height 15
click at [379, 174] on icon at bounding box center [381, 174] width 15 height 15
click at [344, 174] on input "03/12/2025" at bounding box center [287, 174] width 169 height 21
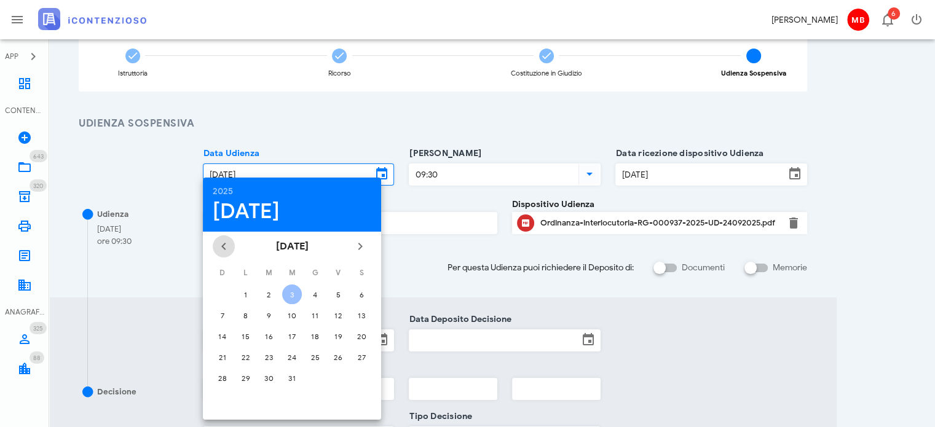
click at [224, 243] on icon "Il mese scorso" at bounding box center [223, 246] width 15 height 15
click at [356, 249] on icon "Il prossimo mese" at bounding box center [360, 246] width 15 height 15
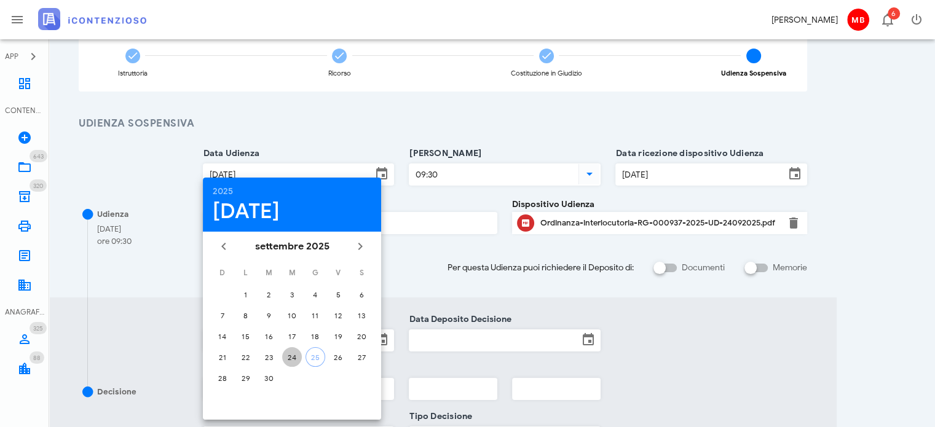
click at [295, 357] on div "24" at bounding box center [292, 357] width 20 height 9
type input "24/09/2025"
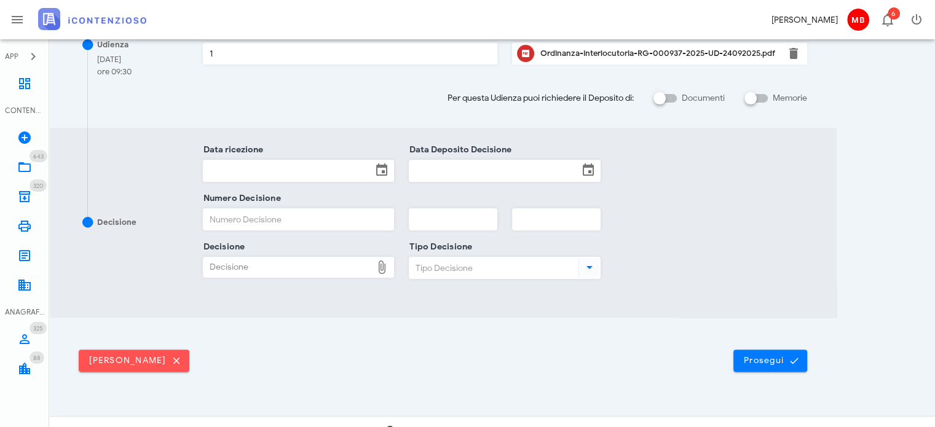
scroll to position [289, 0]
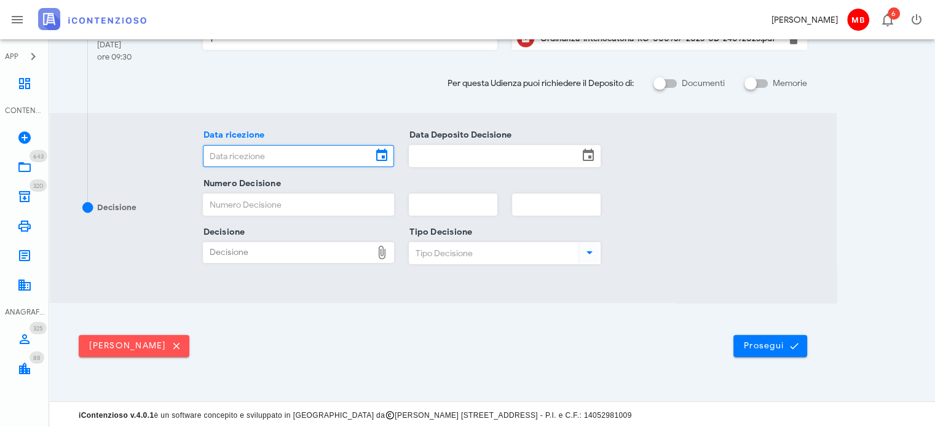
click at [245, 149] on input "Data ricezione" at bounding box center [287, 156] width 169 height 21
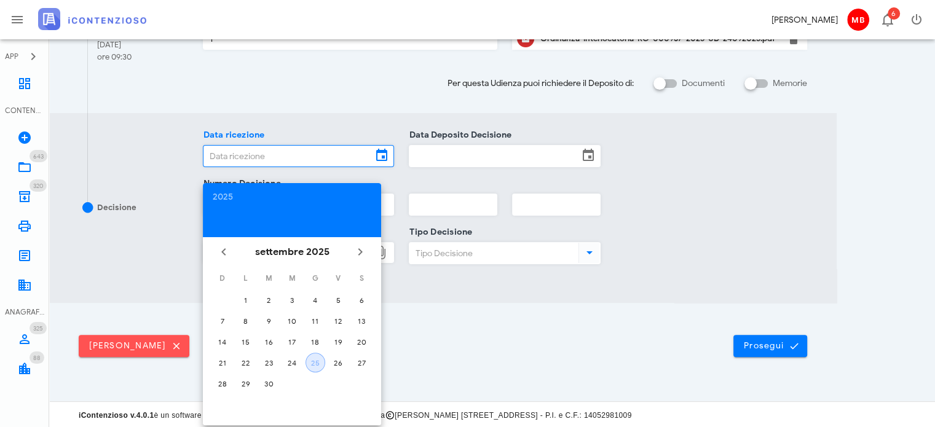
click at [314, 358] on div "25" at bounding box center [315, 362] width 18 height 9
type input "25/09/2025"
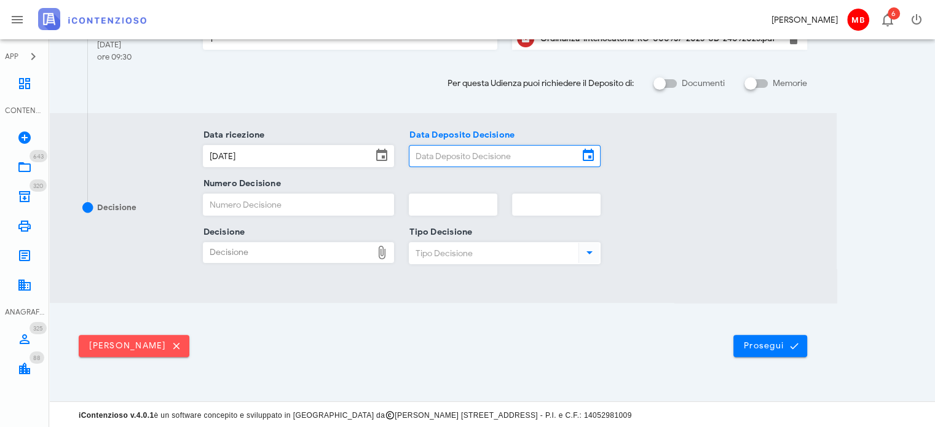
click at [434, 154] on input "Data Deposito Decisione" at bounding box center [493, 156] width 169 height 21
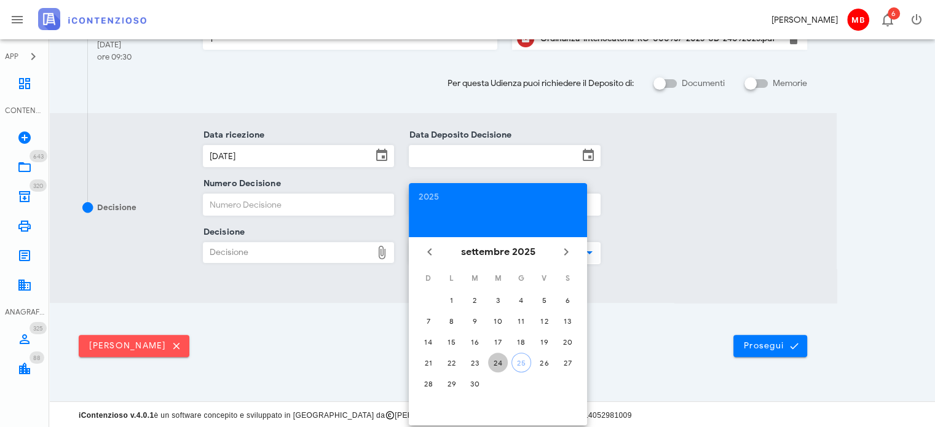
click at [495, 361] on div "24" at bounding box center [498, 362] width 20 height 9
type input "24/09/2025"
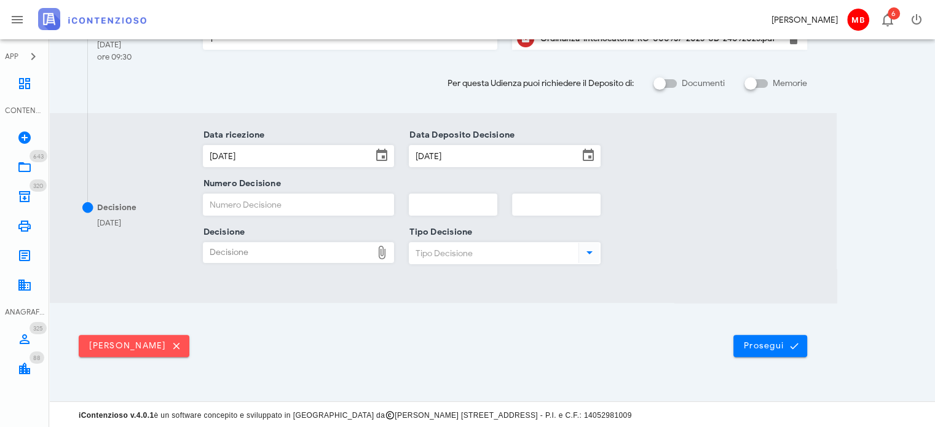
click at [285, 203] on input "Numero Decisione" at bounding box center [298, 204] width 191 height 21
click at [422, 198] on input "text" at bounding box center [452, 204] width 87 height 21
type input "2025"
click at [588, 152] on icon at bounding box center [588, 155] width 15 height 15
click at [551, 156] on input "24/09/2025" at bounding box center [493, 156] width 169 height 21
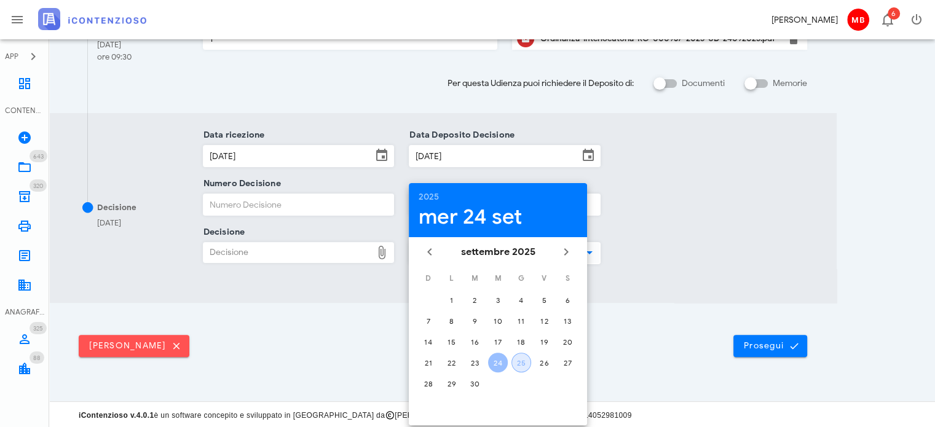
click at [521, 360] on div "25" at bounding box center [521, 362] width 18 height 9
type input "25/09/2025"
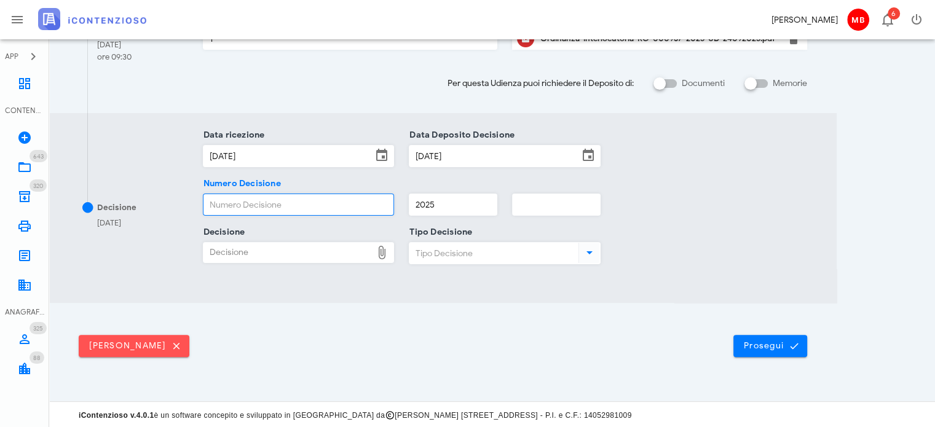
click at [287, 211] on input "Numero Decisione" at bounding box center [298, 204] width 191 height 21
type input "849"
click at [255, 254] on div "Decisione" at bounding box center [287, 253] width 169 height 20
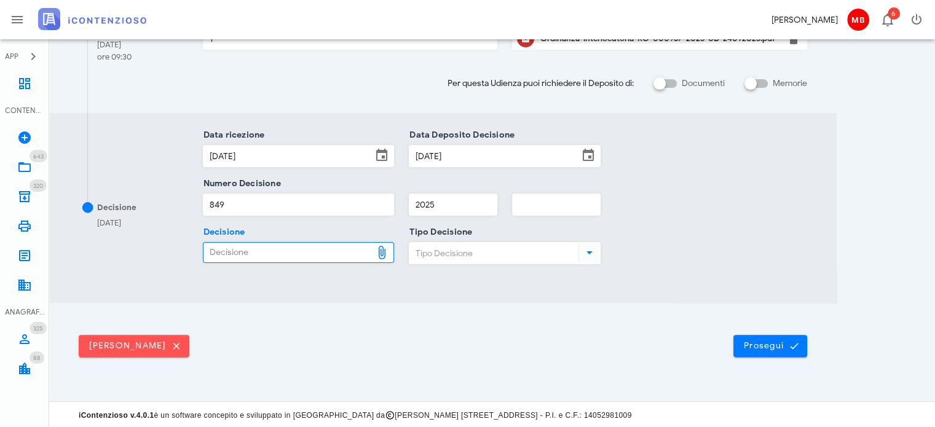
type input "C:\fakepath\Ordinanza_interlocutoria_RG_000937_2025_UD_24092025.pdf"
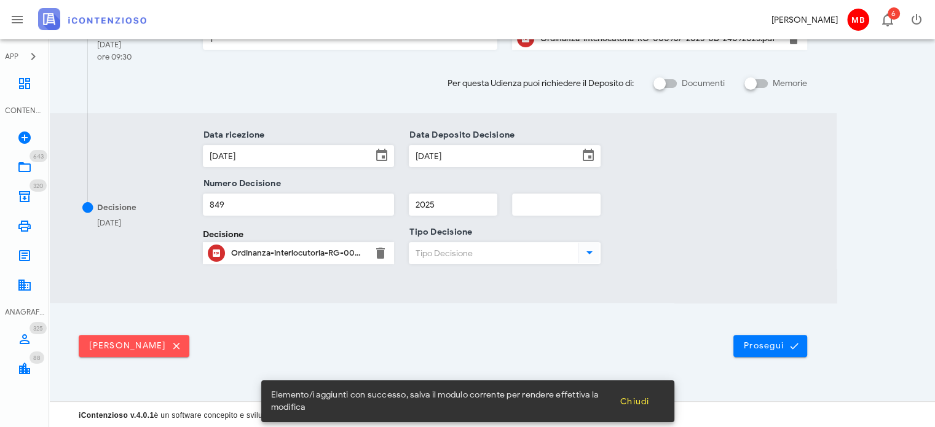
click at [457, 254] on input "Tipo Decisione" at bounding box center [492, 253] width 167 height 21
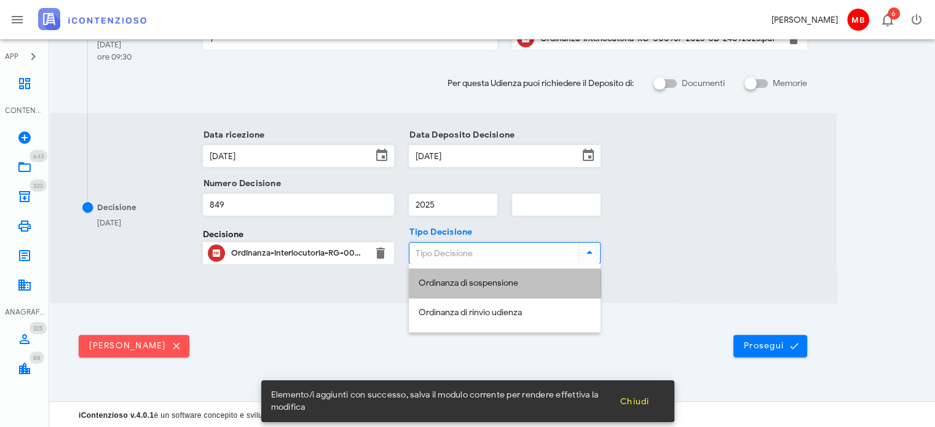
click at [474, 280] on div "Ordinanza di sospensione" at bounding box center [504, 283] width 172 height 10
type input "Ordinanza di sospensione"
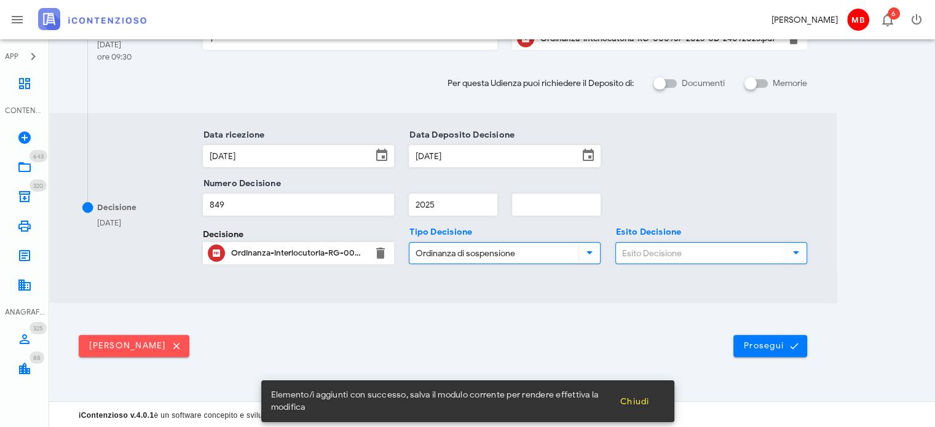
click at [702, 251] on input "Esito Decisione" at bounding box center [699, 253] width 167 height 21
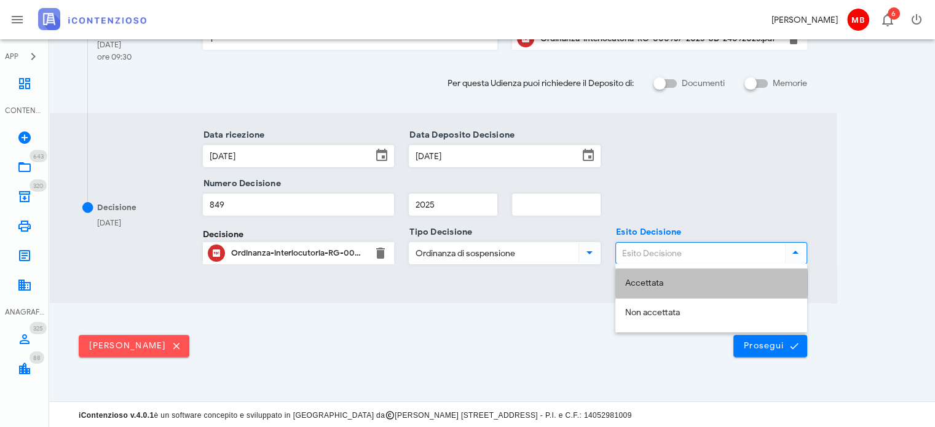
click at [686, 282] on div "Accettata" at bounding box center [711, 283] width 172 height 10
type input "Accettata"
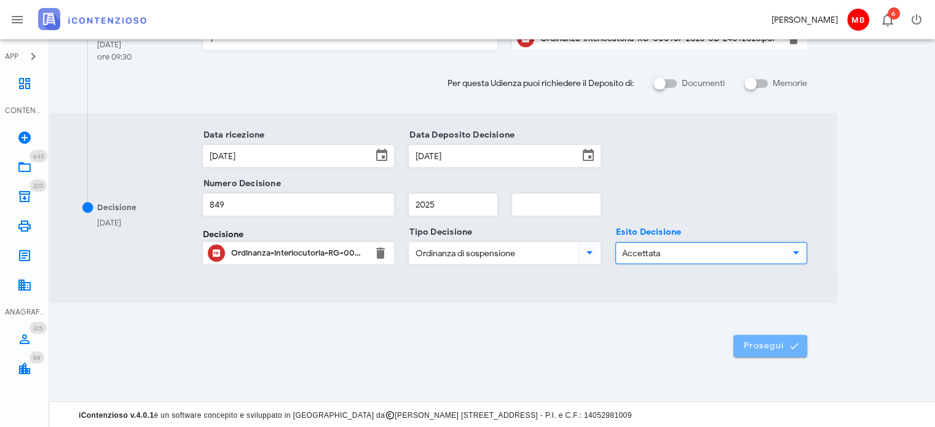
click at [752, 349] on span "Prosegui" at bounding box center [770, 345] width 54 height 11
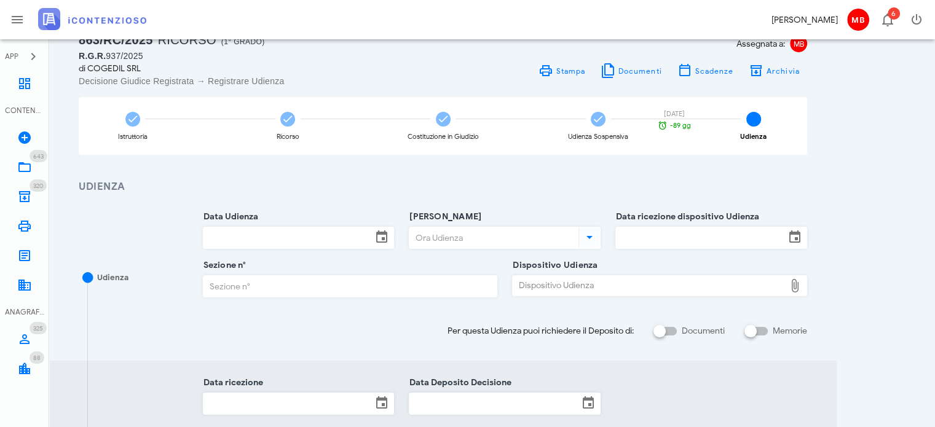
scroll to position [61, 0]
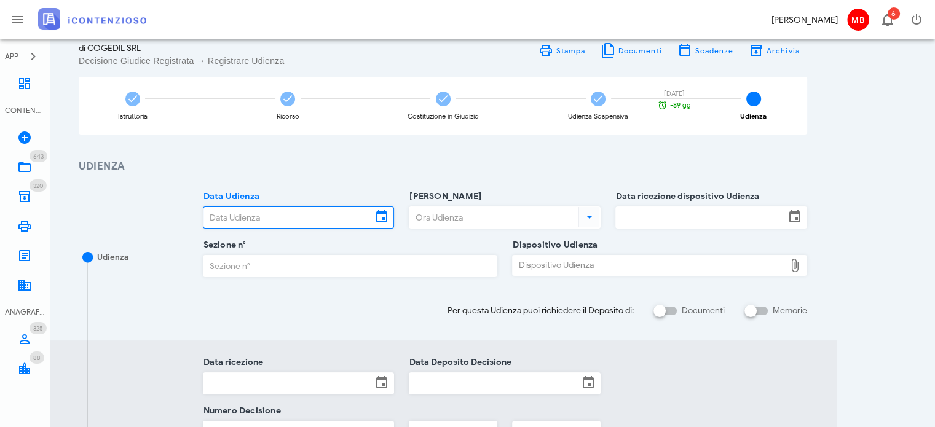
click at [271, 212] on input "Data Udienza" at bounding box center [287, 217] width 169 height 21
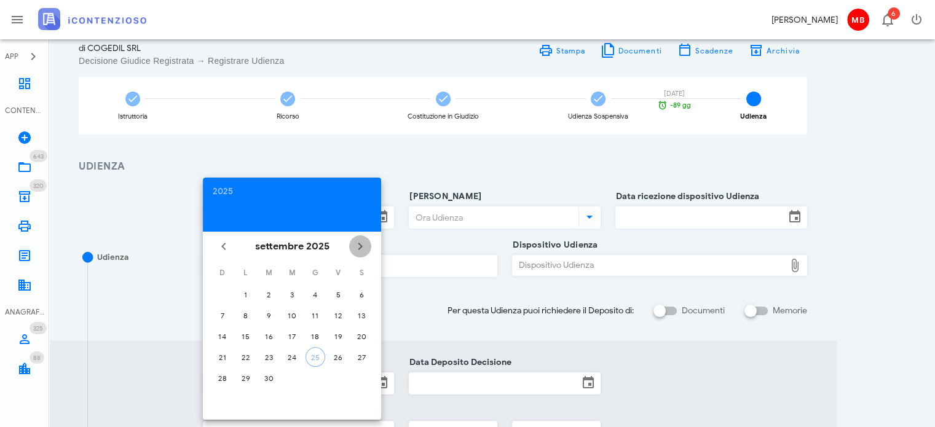
click at [358, 245] on icon "Il prossimo mese" at bounding box center [360, 246] width 15 height 15
click at [288, 297] on div "3" at bounding box center [292, 294] width 20 height 9
type input "03/12/2025"
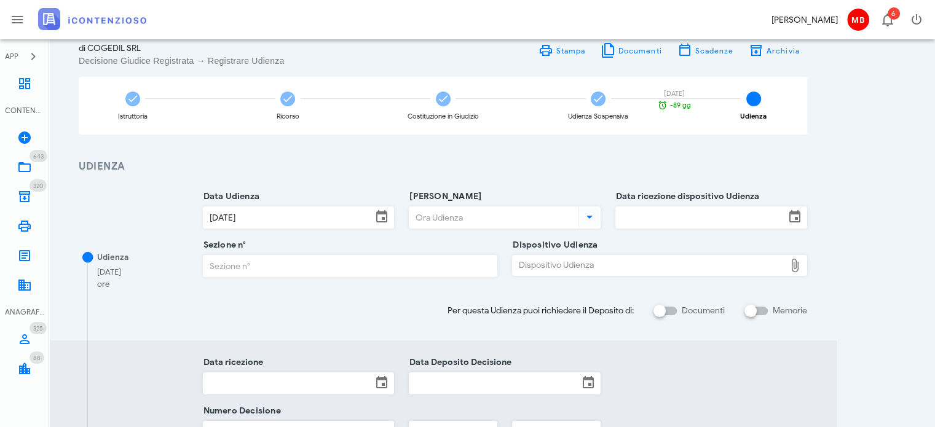
click at [438, 222] on input "[PERSON_NAME]" at bounding box center [492, 217] width 167 height 21
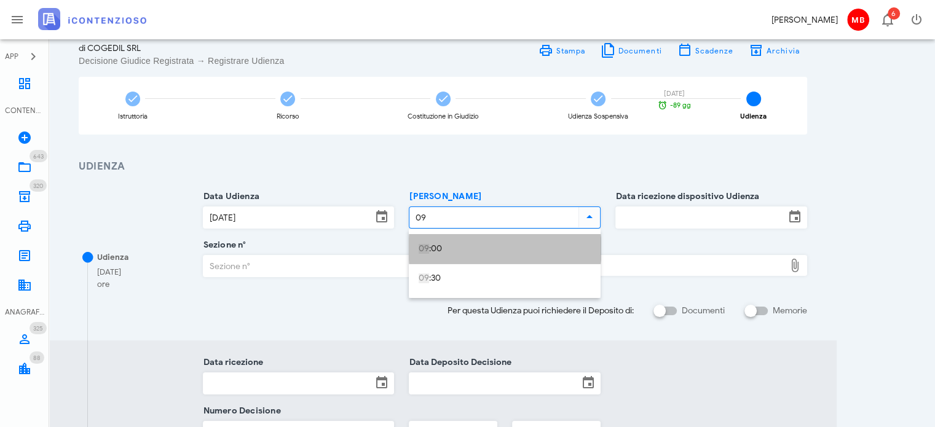
click at [432, 250] on div "09 :00" at bounding box center [504, 249] width 172 height 10
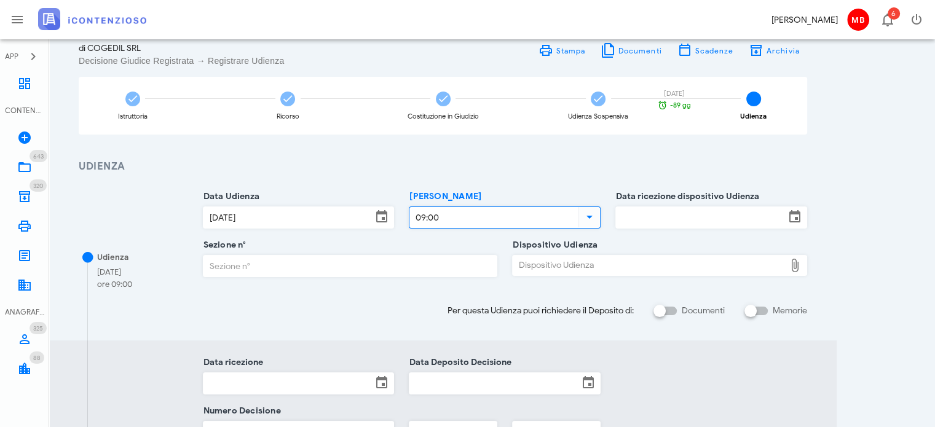
type input "09:00"
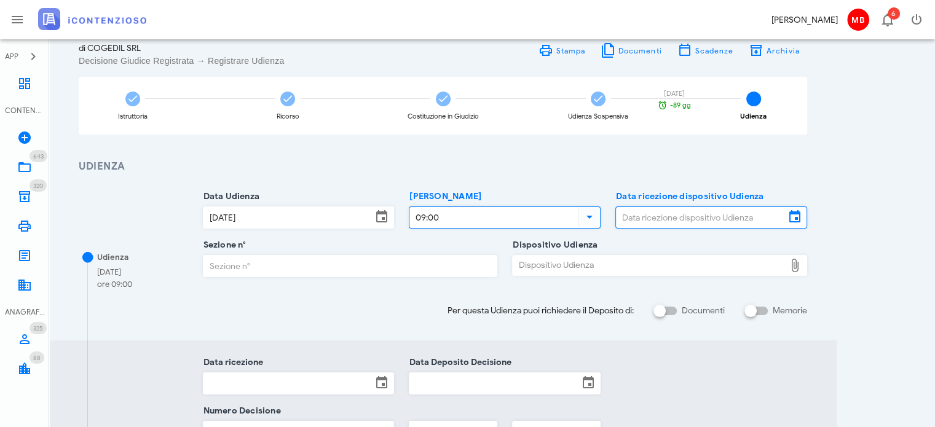
click at [625, 215] on input "Data ricezione dispositivo Udienza" at bounding box center [700, 217] width 169 height 21
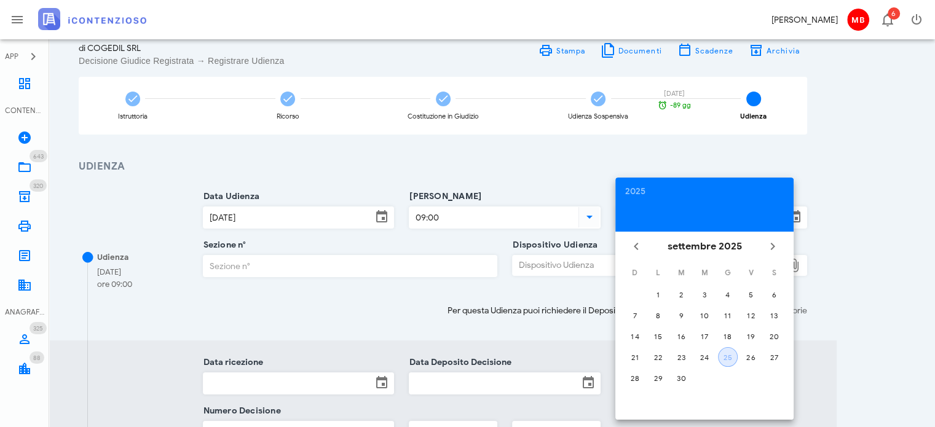
click at [725, 362] on button "25" at bounding box center [728, 357] width 20 height 20
type input "25/09/2025"
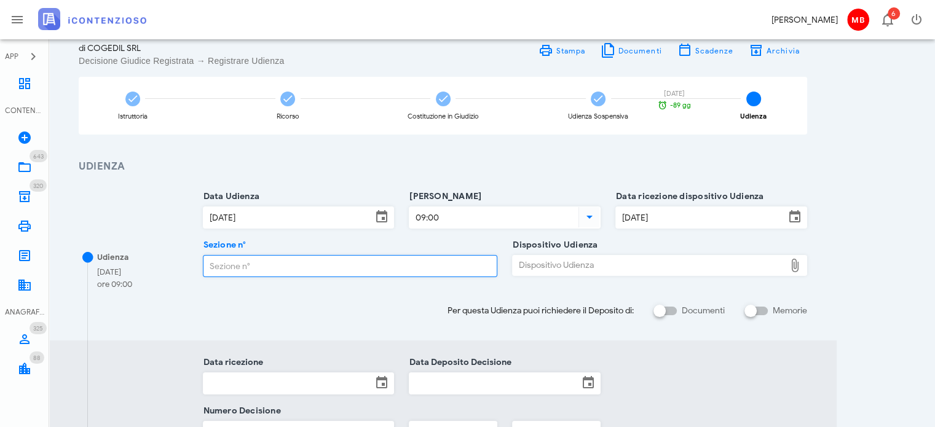
click at [387, 270] on input "Sezione n°" at bounding box center [350, 266] width 294 height 21
type input "1"
click at [568, 267] on div "Dispositivo Udienza" at bounding box center [649, 266] width 272 height 20
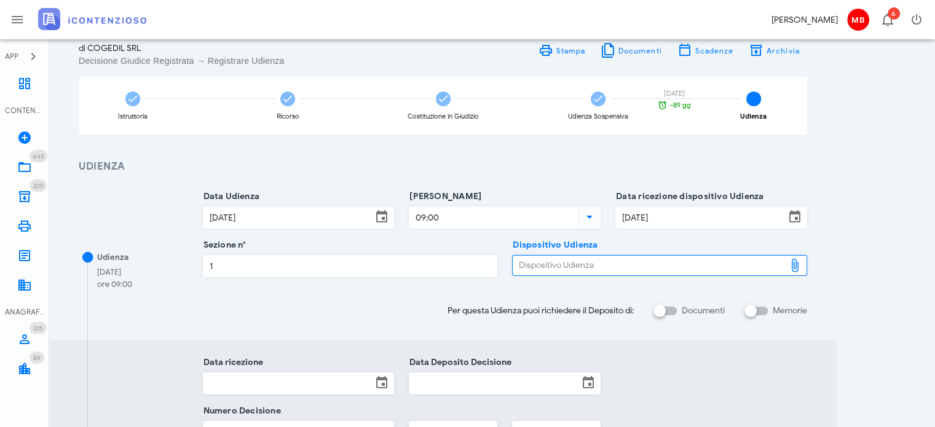
type input "C:\fakepath\Ordinanza_interlocutoria_RG_000937_2025_UD_24092025.pdf"
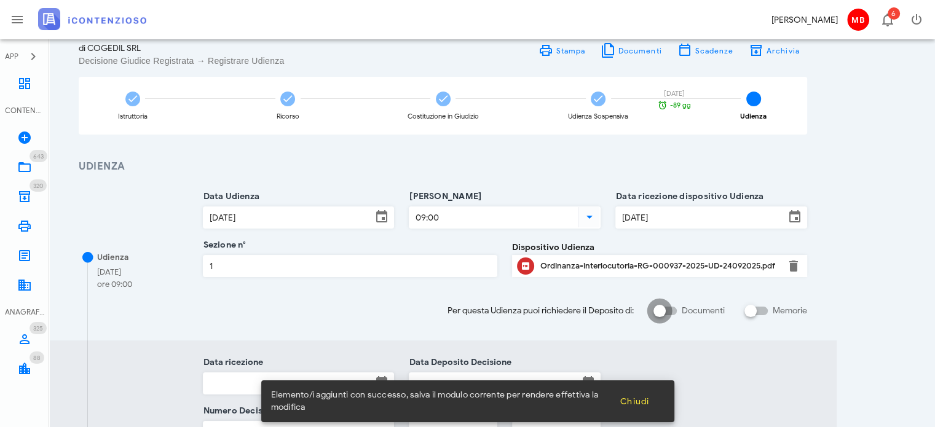
click at [656, 312] on div at bounding box center [659, 310] width 21 height 21
checkbox input "true"
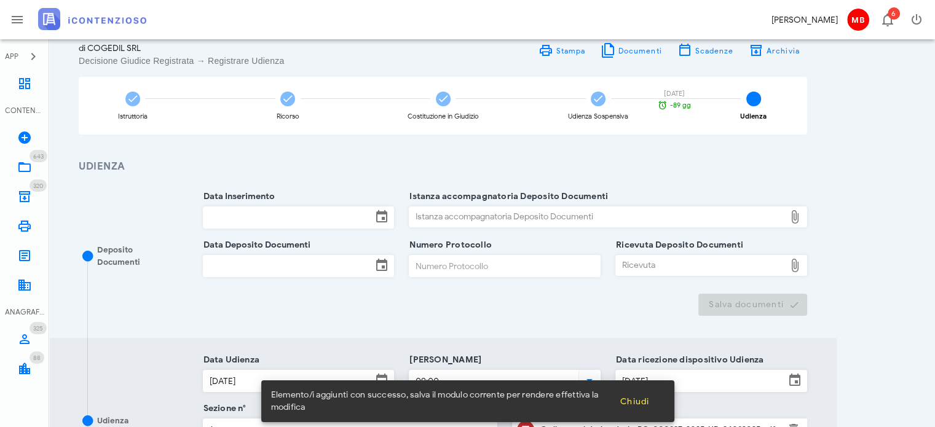
scroll to position [307, 0]
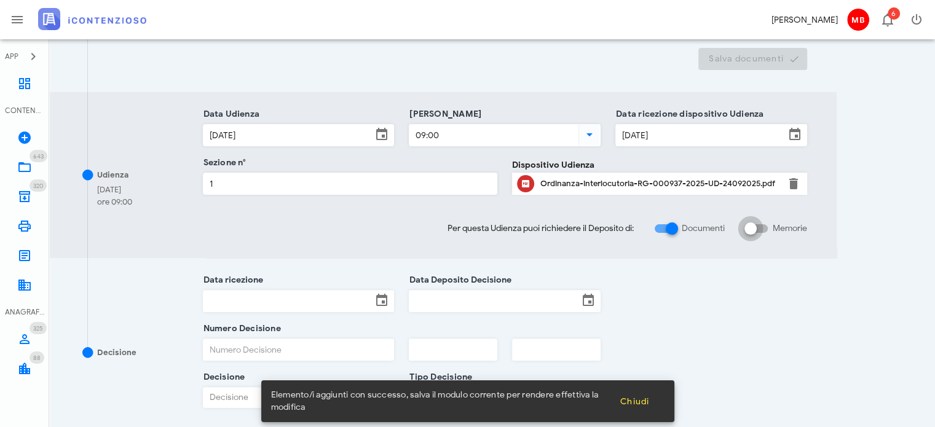
click at [755, 228] on div at bounding box center [750, 228] width 21 height 21
checkbox input "true"
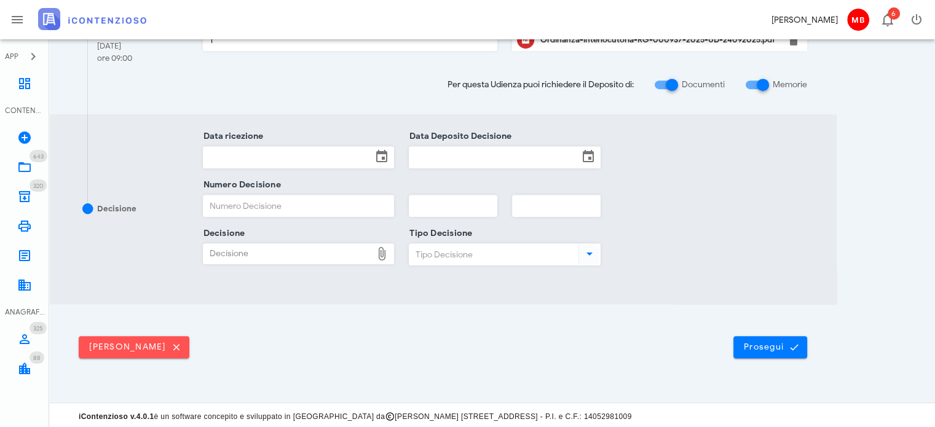
scroll to position [553, 0]
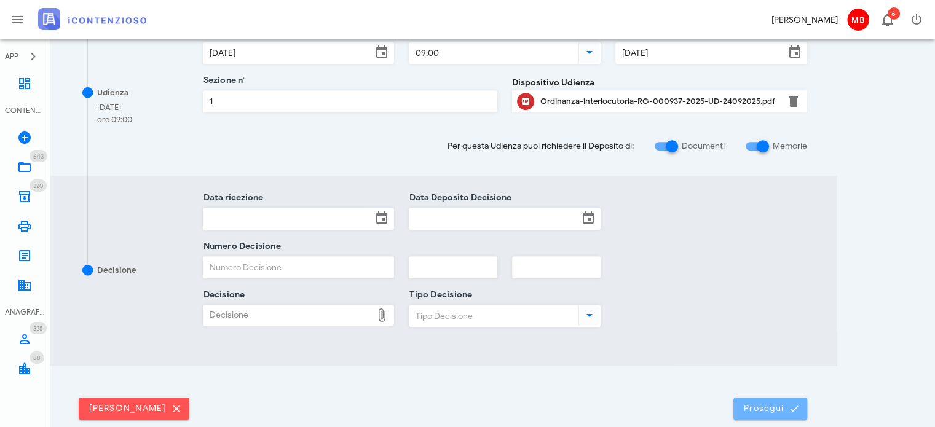
click at [782, 405] on span "Prosegui" at bounding box center [770, 408] width 54 height 11
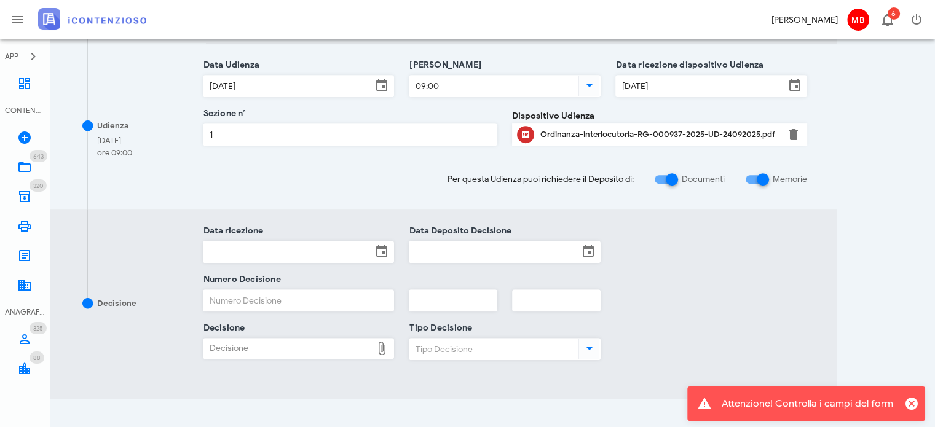
scroll to position [615, 0]
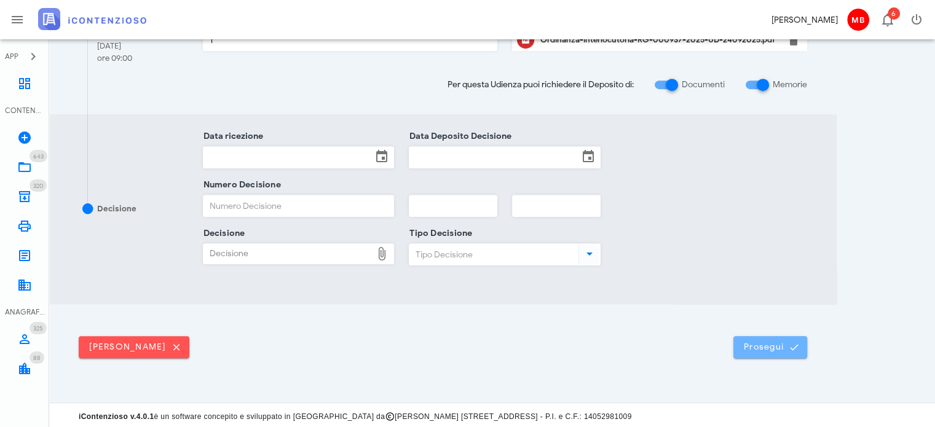
click at [769, 351] on button "Prosegui" at bounding box center [770, 347] width 74 height 22
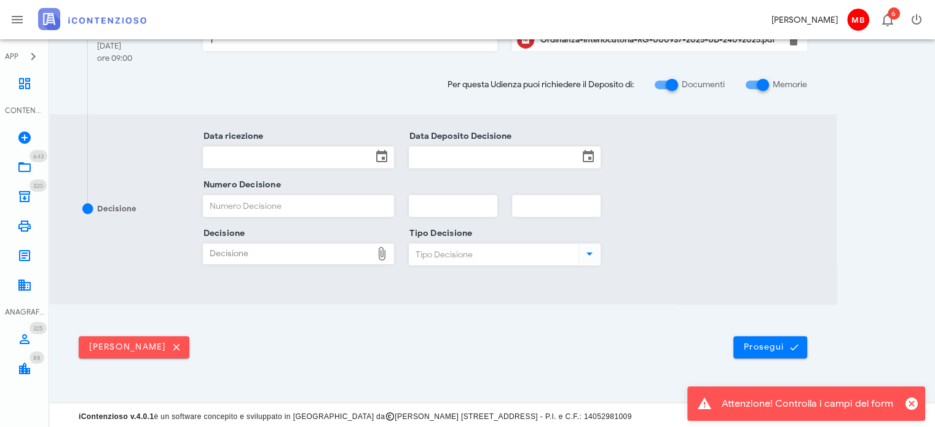
scroll to position [0, 0]
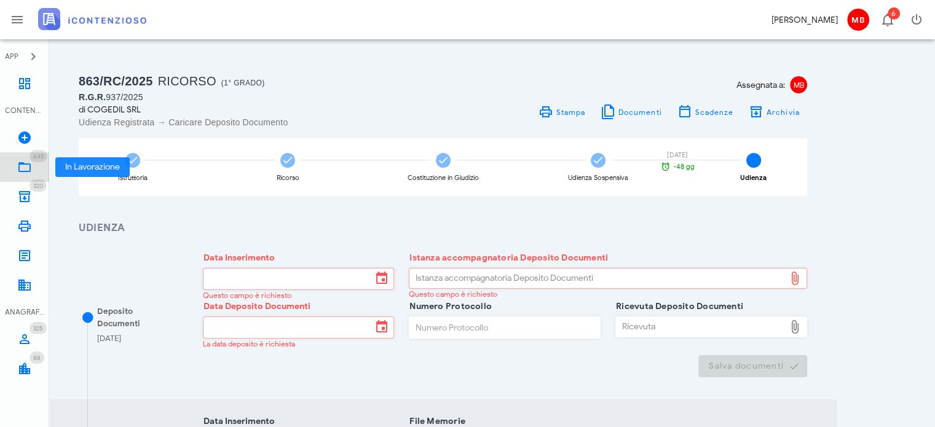
click at [15, 169] on link "643 In Lavorazione 643" at bounding box center [24, 166] width 49 height 29
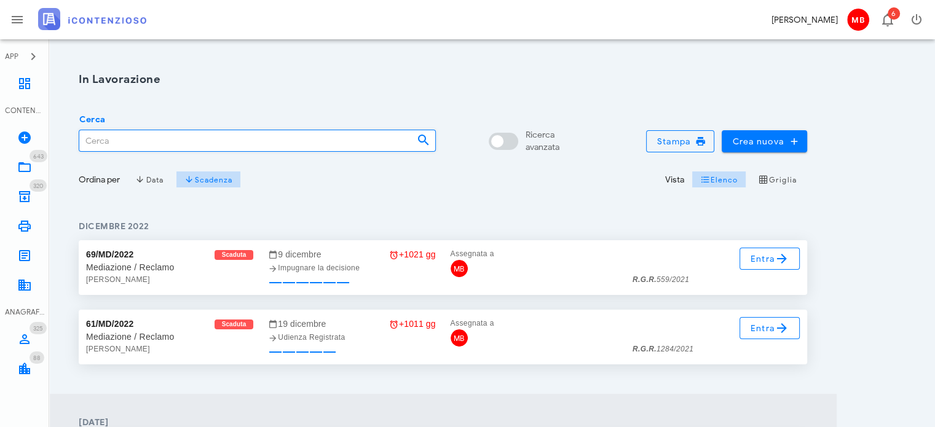
click at [160, 144] on input "Cerca" at bounding box center [243, 140] width 328 height 21
type input "314"
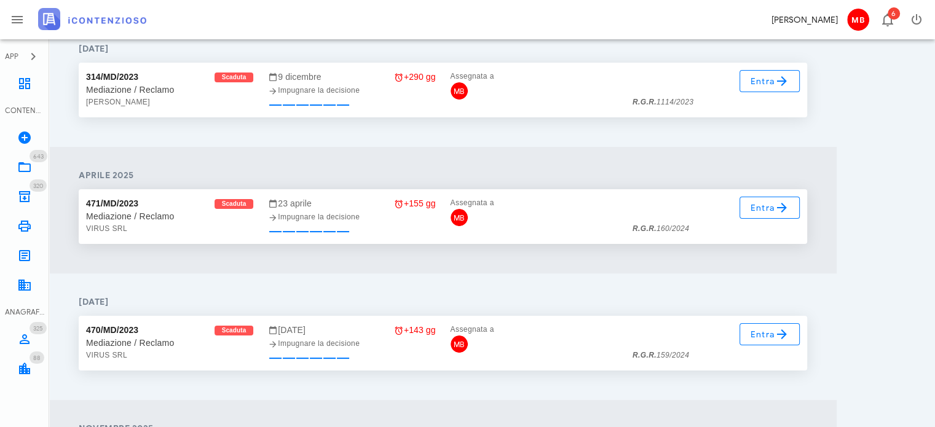
scroll to position [123, 0]
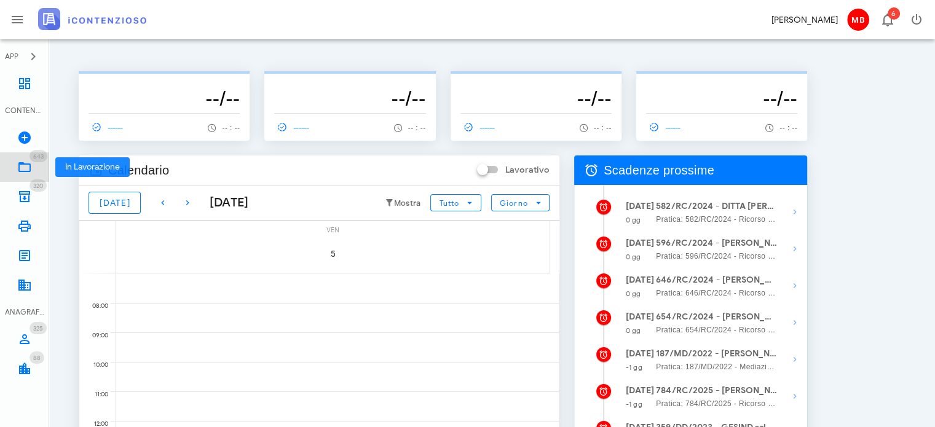
click at [25, 167] on icon at bounding box center [24, 167] width 15 height 15
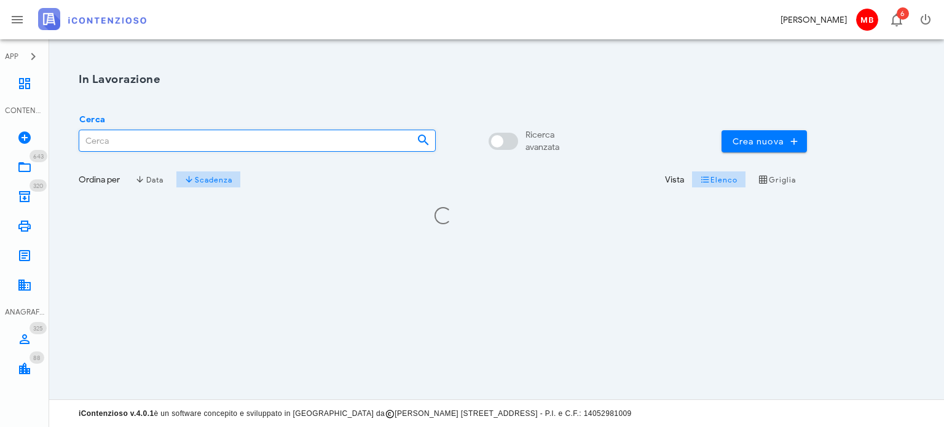
click at [125, 146] on input "Cerca" at bounding box center [243, 140] width 328 height 21
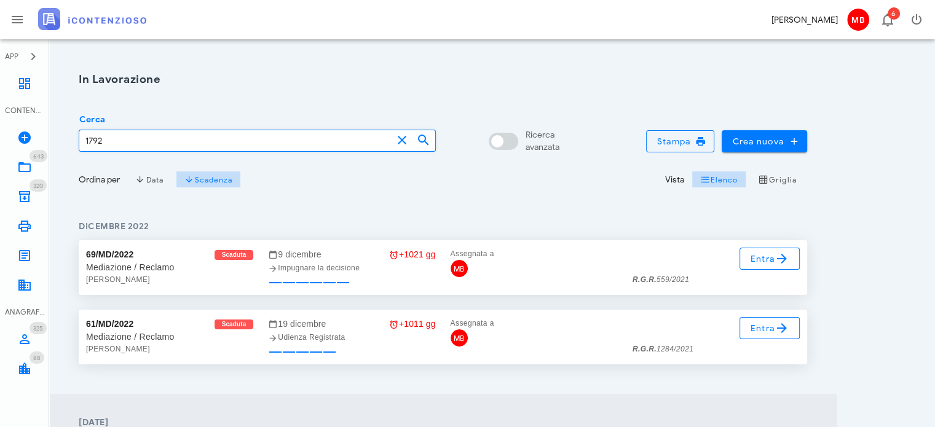
type input "1792"
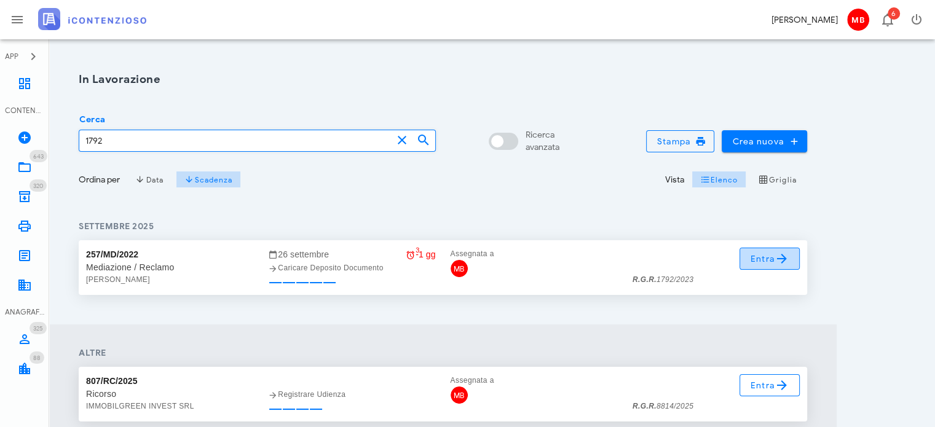
click at [747, 265] on link "Entra" at bounding box center [769, 259] width 61 height 22
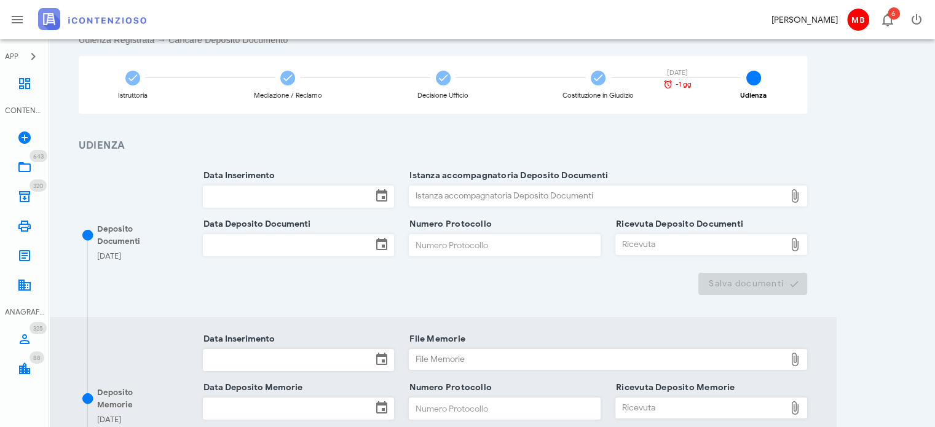
scroll to position [61, 0]
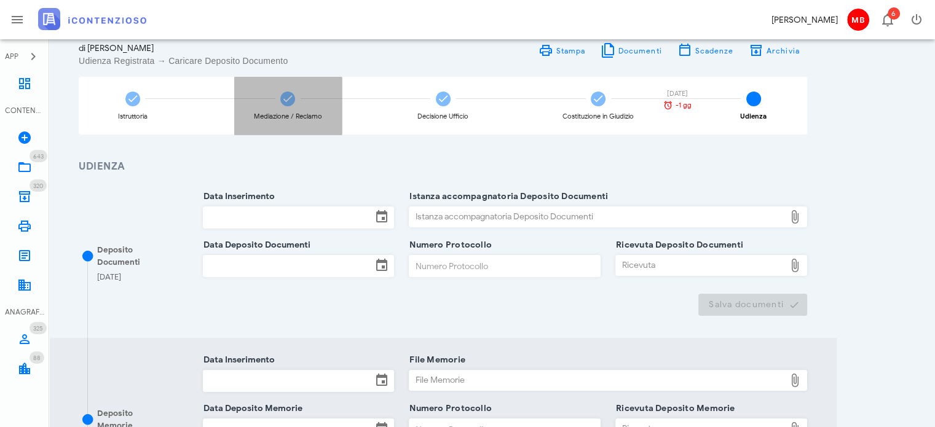
click at [294, 108] on div "Mediazione / Reclamo" at bounding box center [288, 106] width 108 height 58
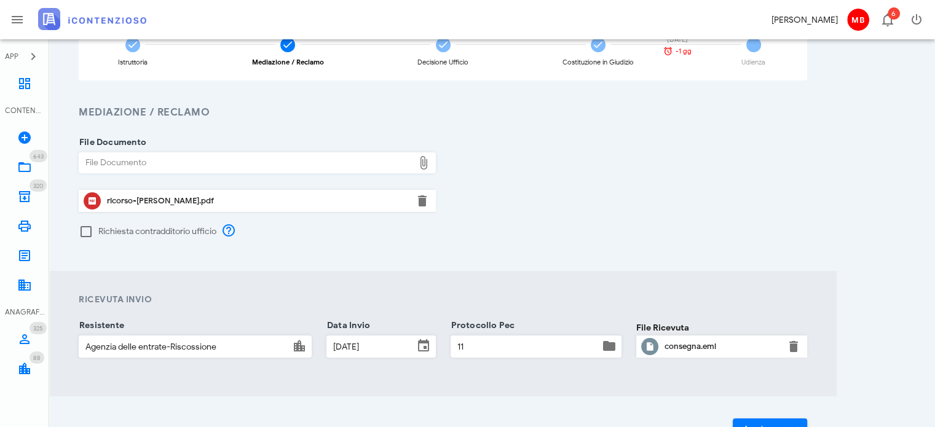
scroll to position [200, 0]
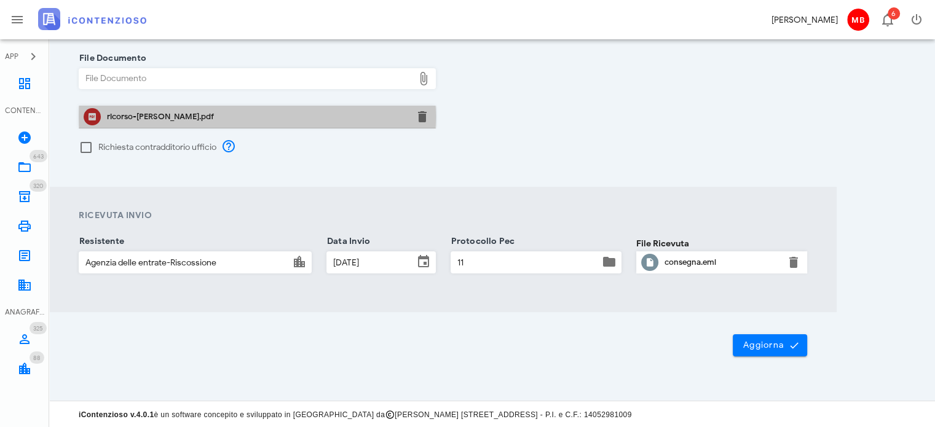
click at [161, 120] on div "ricorso-[PERSON_NAME].pdf" at bounding box center [257, 117] width 300 height 10
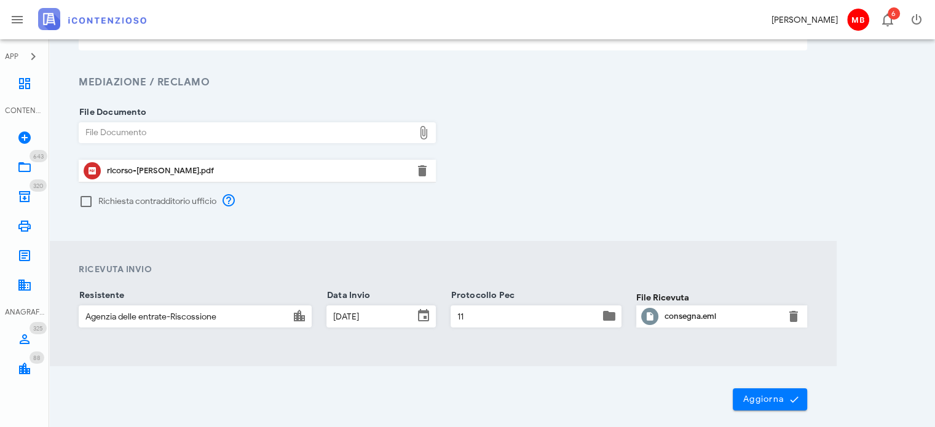
scroll to position [0, 0]
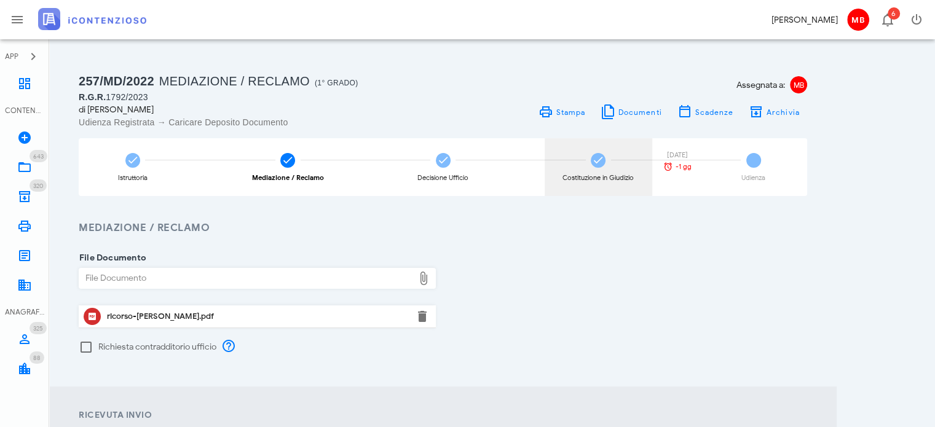
click at [600, 171] on div "Costituzione in Giudizio" at bounding box center [598, 167] width 108 height 58
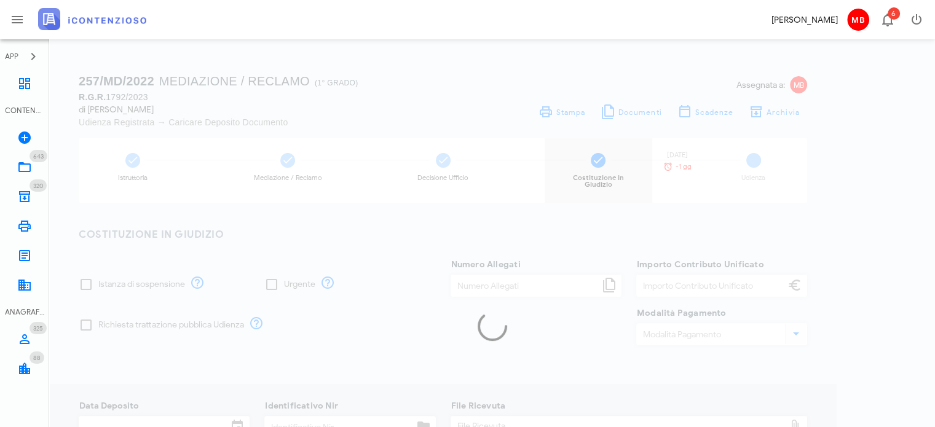
type input "7"
type input "60,00"
type input "[DATE]"
type input "66"
type input "1792"
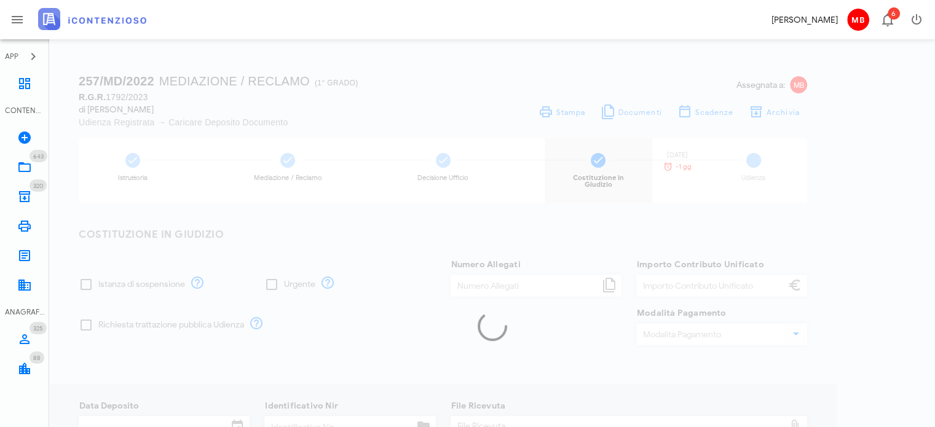
type input "2023"
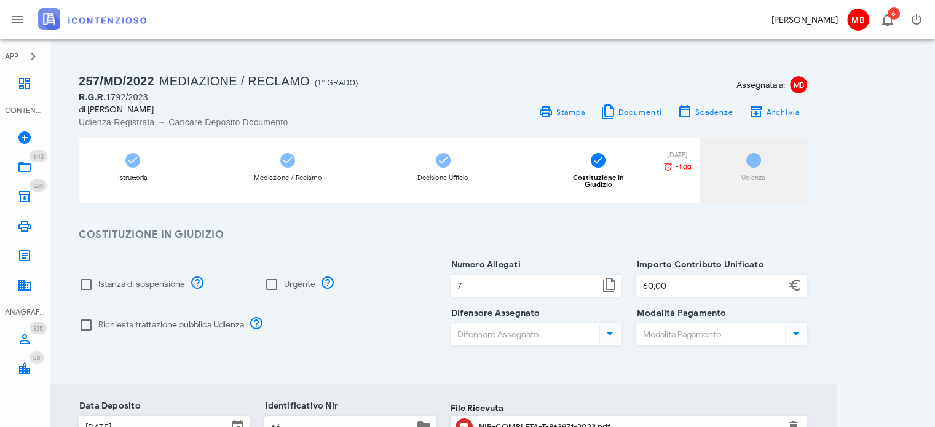
click at [737, 165] on div "5 Udienza [DATE] -1 gg" at bounding box center [753, 170] width 108 height 65
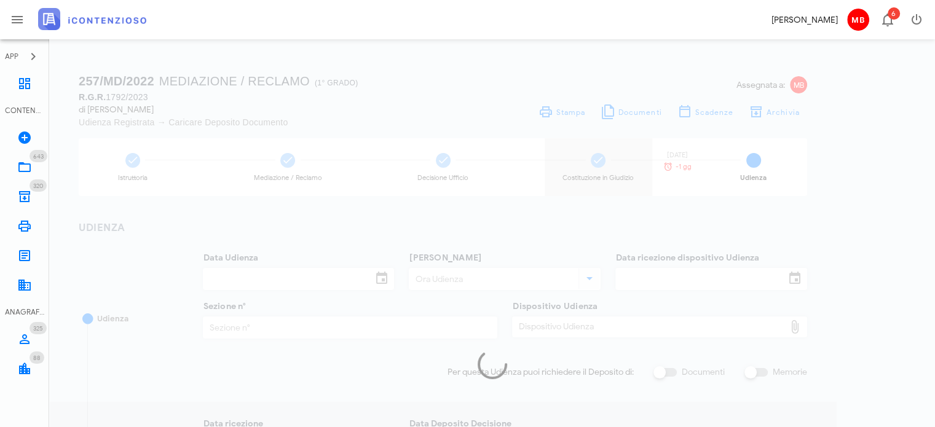
type input "[DATE]"
type input "10:00"
type input "[DATE]"
type input "5"
checkbox input "true"
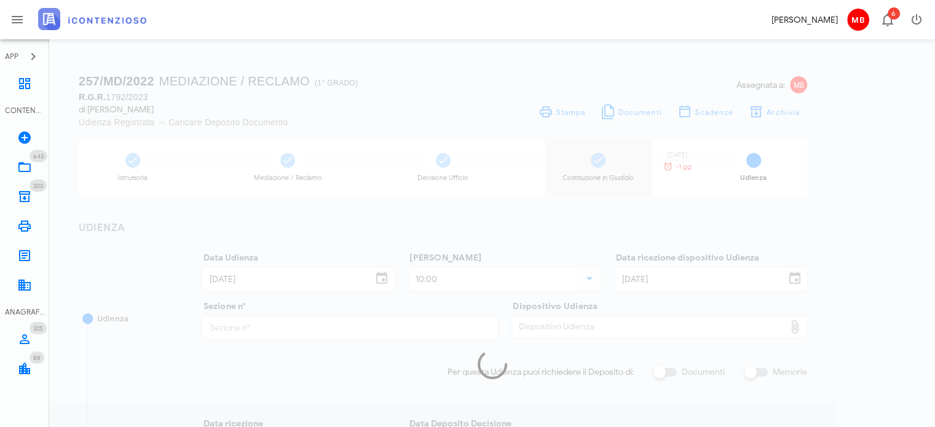
checkbox input "true"
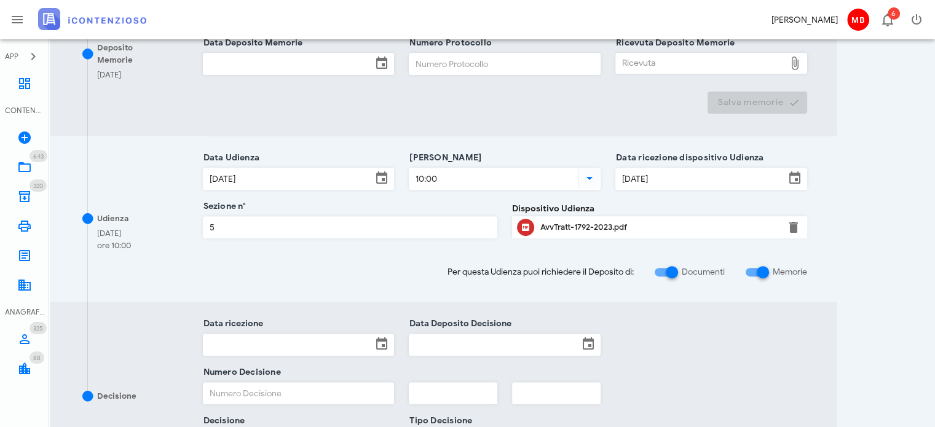
scroll to position [430, 0]
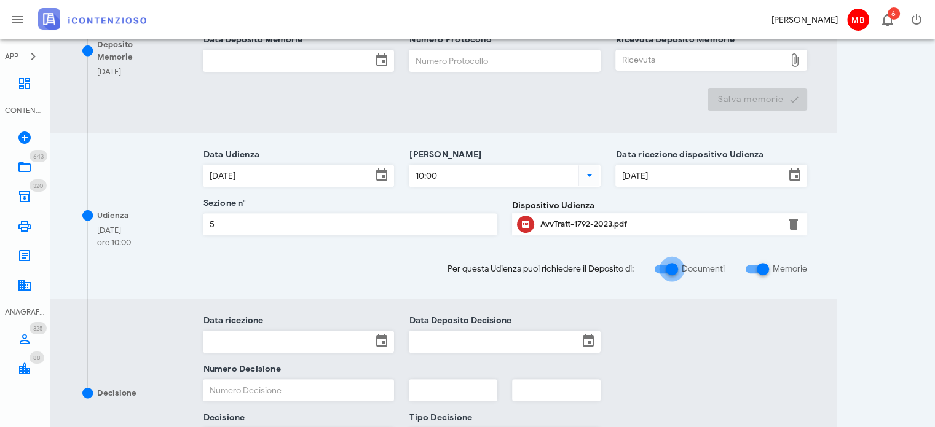
click at [667, 260] on div at bounding box center [671, 269] width 21 height 21
checkbox input "false"
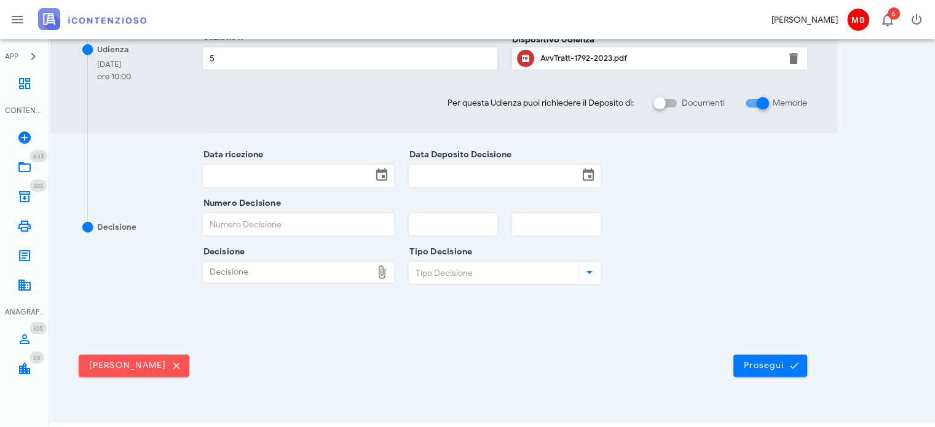
scroll to position [452, 0]
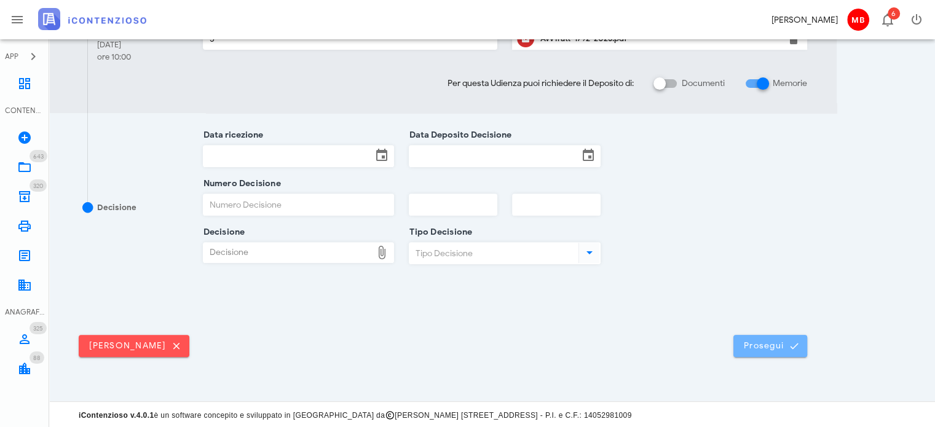
click at [760, 344] on span "Prosegui" at bounding box center [770, 345] width 54 height 11
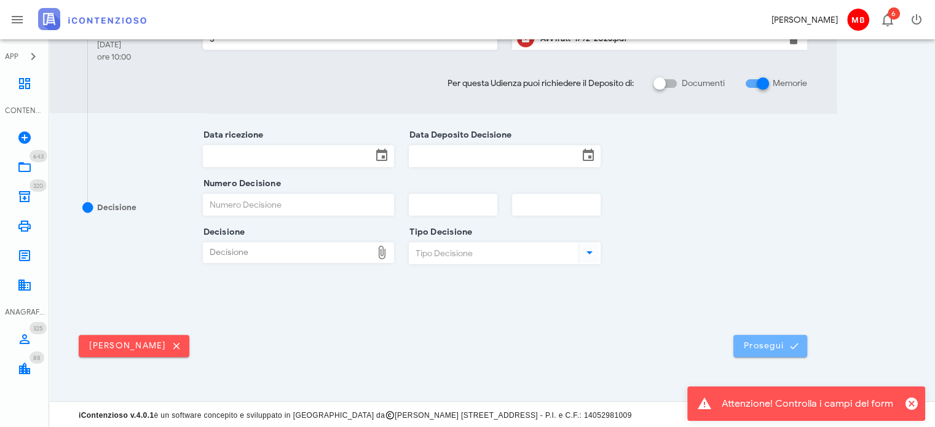
click at [757, 338] on button "Prosegui" at bounding box center [770, 346] width 74 height 22
